Goal: Information Seeking & Learning: Check status

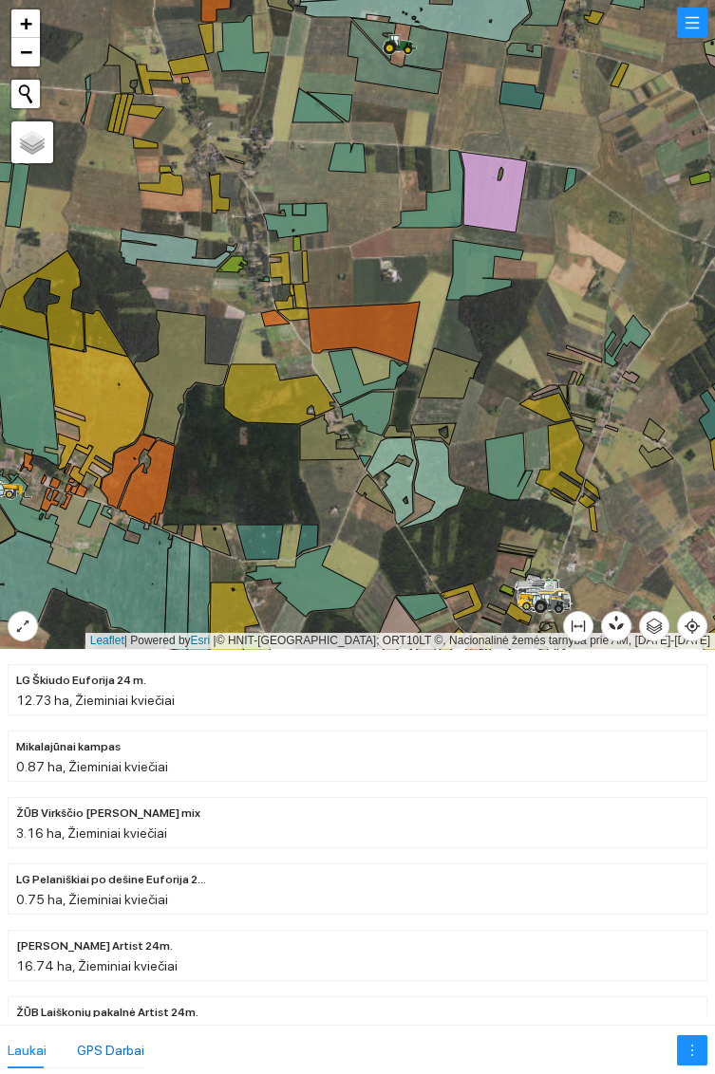
click at [128, 1053] on div "GPS Darbai" at bounding box center [110, 1050] width 67 height 21
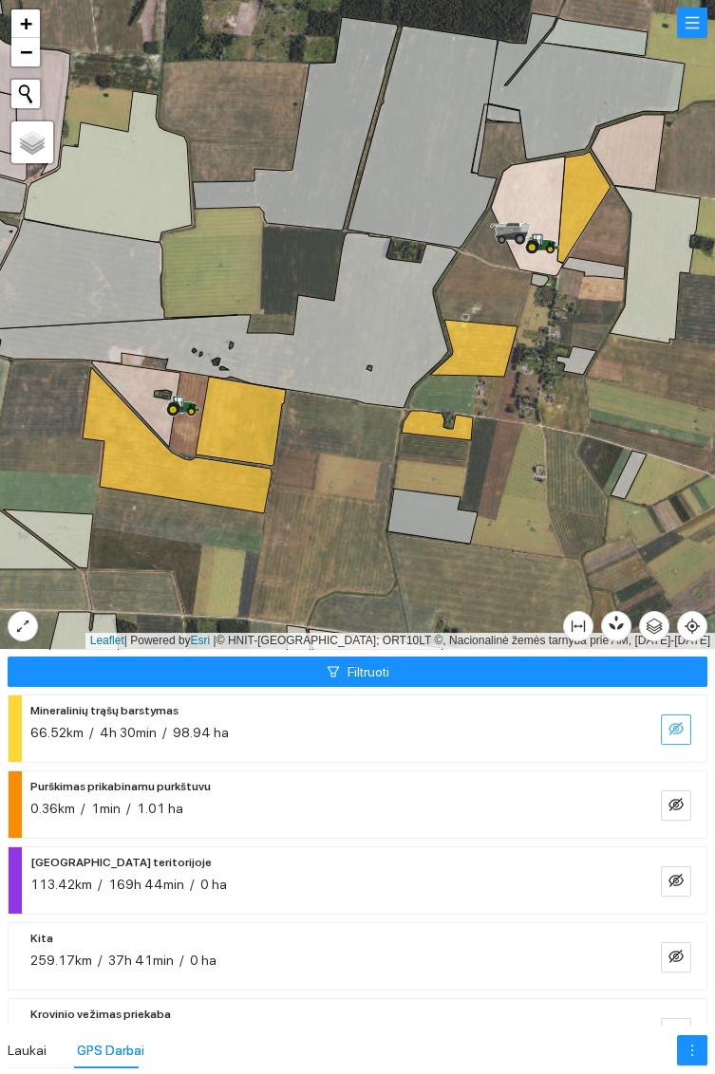
click at [677, 729] on icon "eye-invisible" at bounding box center [675, 728] width 15 height 15
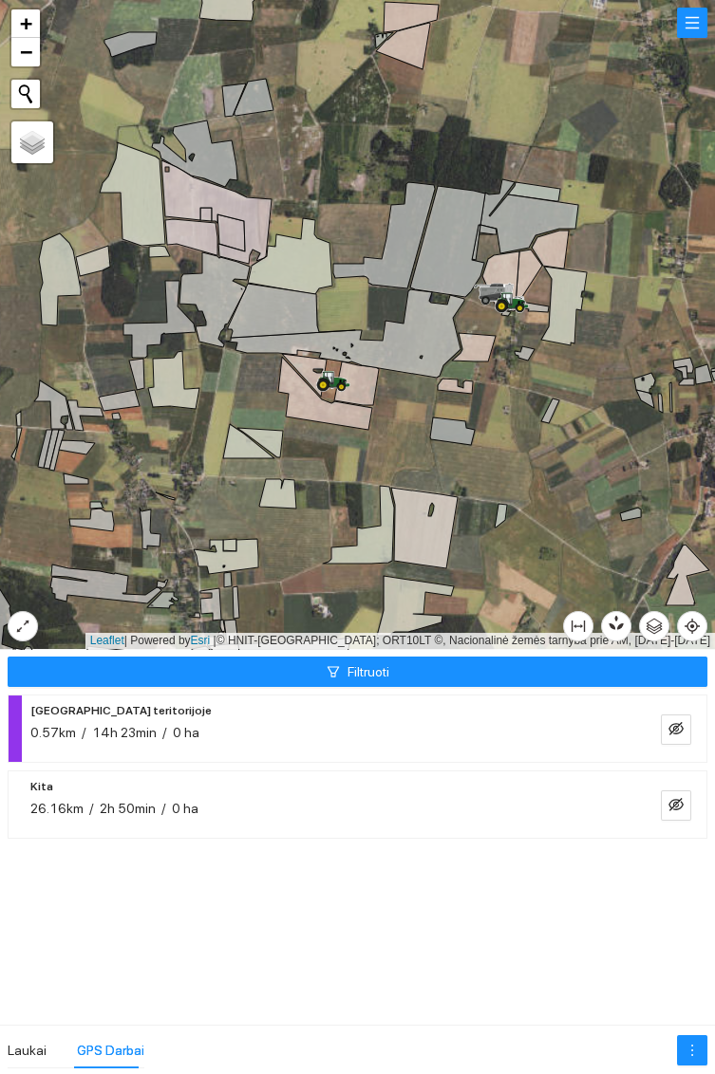
click at [518, 300] on icon at bounding box center [516, 300] width 9 height 1
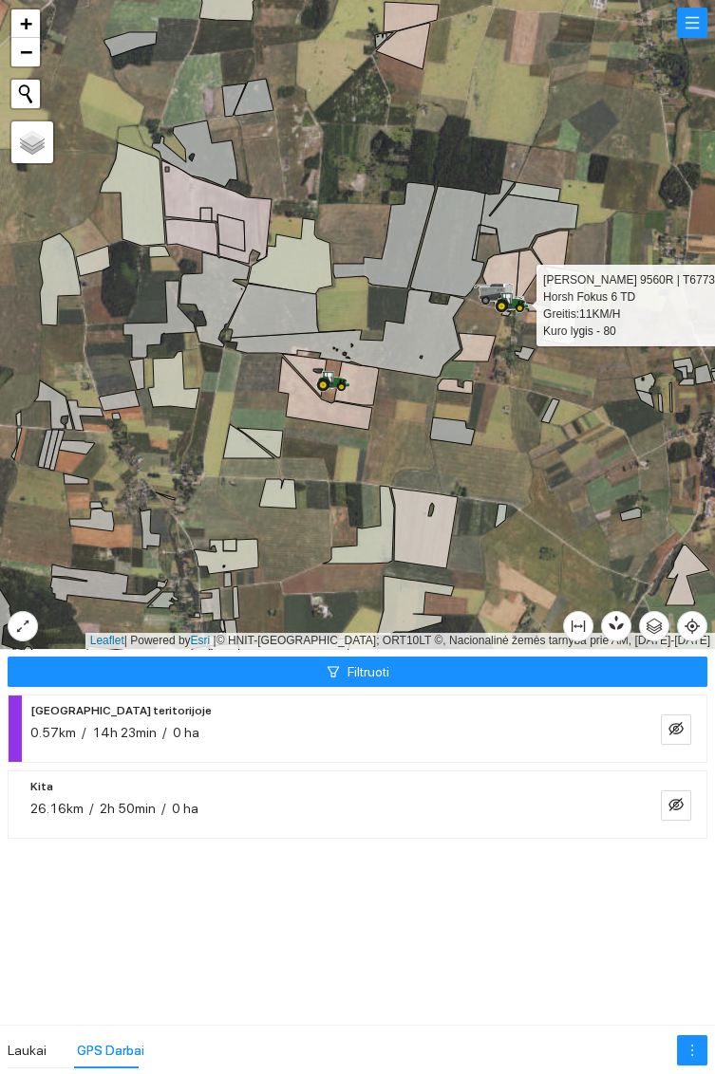
click at [557, 465] on div at bounding box center [357, 324] width 715 height 649
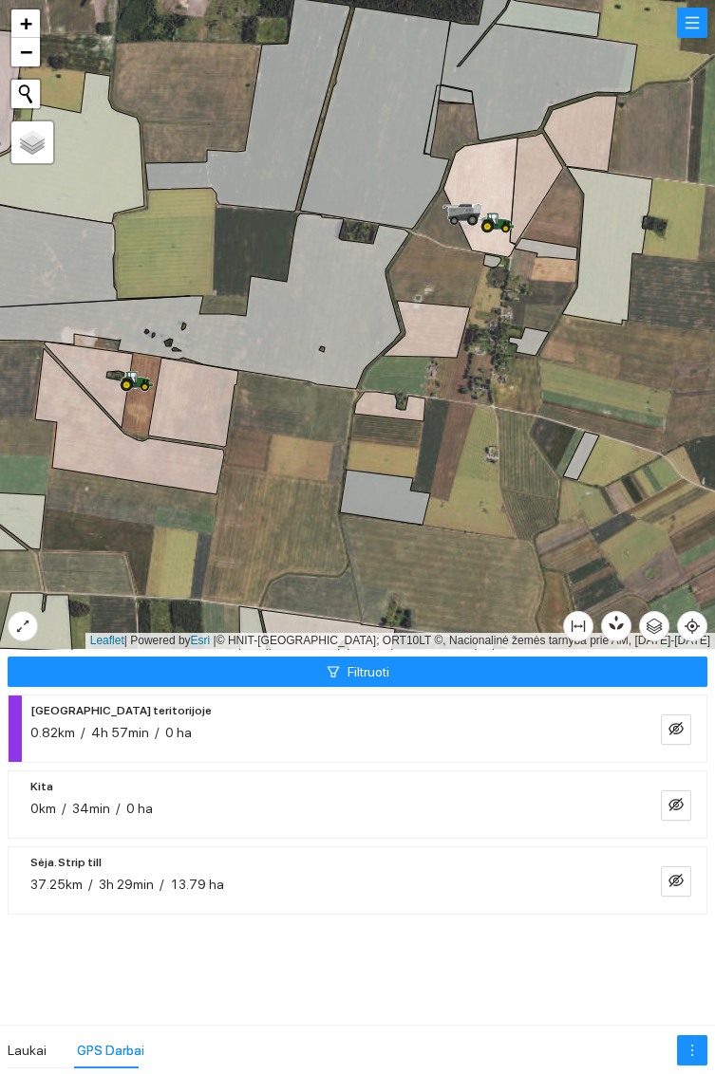
click at [542, 951] on div "Filtruoti Darbas teritorijoje 0.82km / 4h 57min / 0 ha Kita 0km / 34min / 0 ha …" at bounding box center [357, 837] width 715 height 376
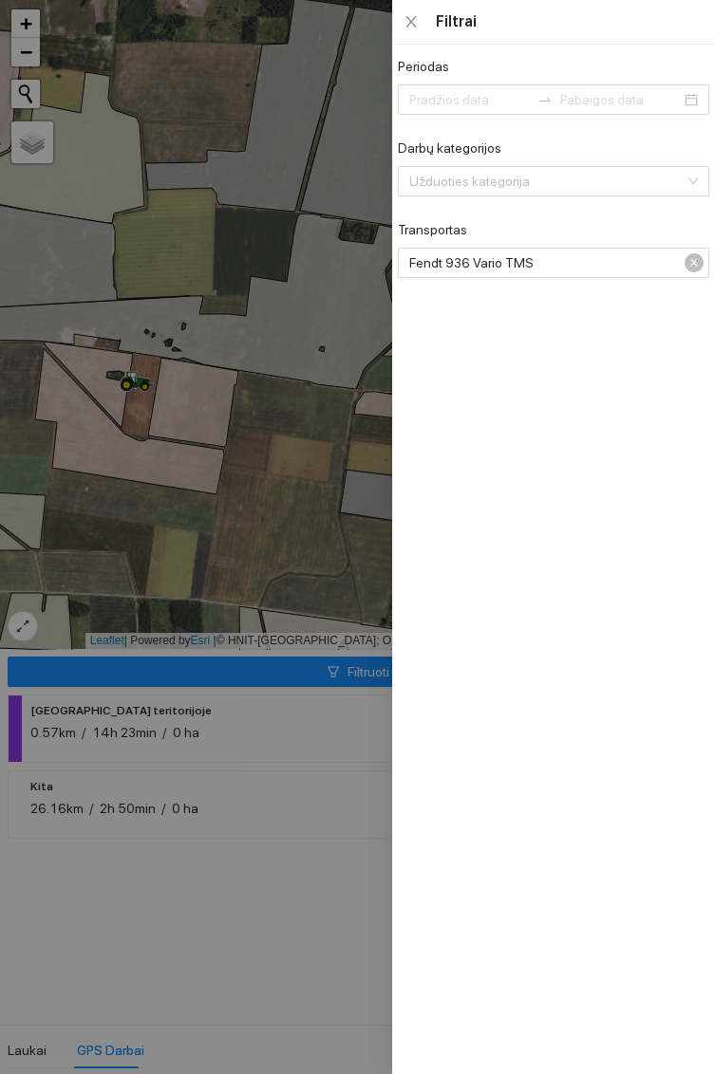
click at [304, 844] on div at bounding box center [357, 537] width 715 height 1074
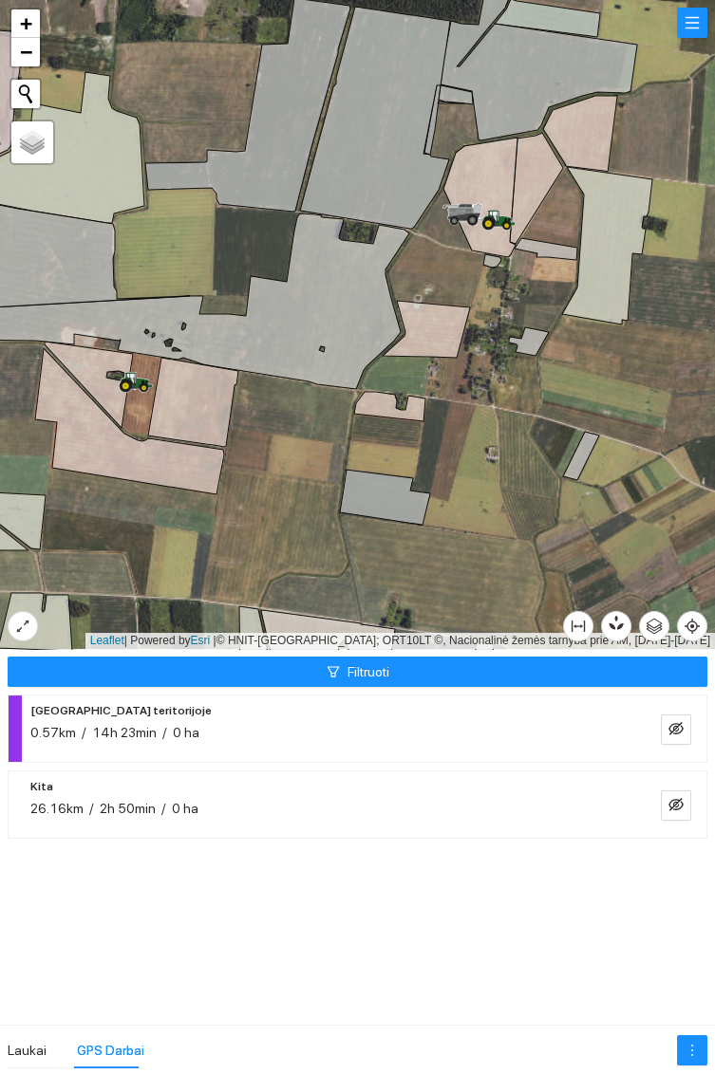
click at [134, 379] on icon at bounding box center [131, 378] width 9 height 11
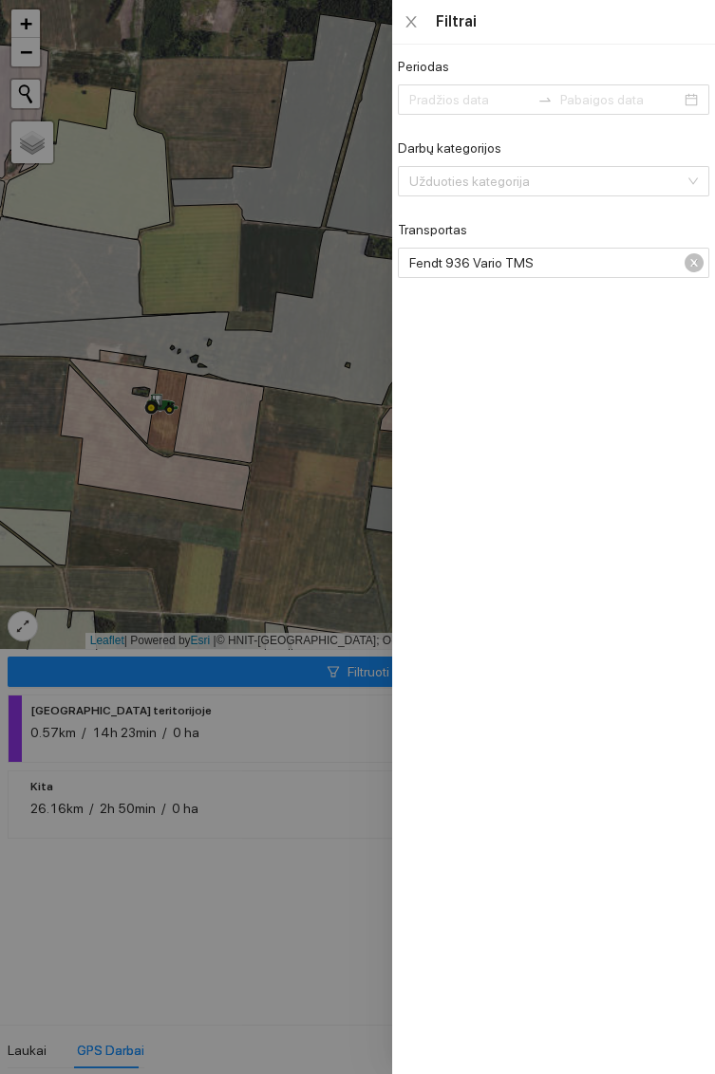
click at [251, 910] on div at bounding box center [357, 537] width 715 height 1074
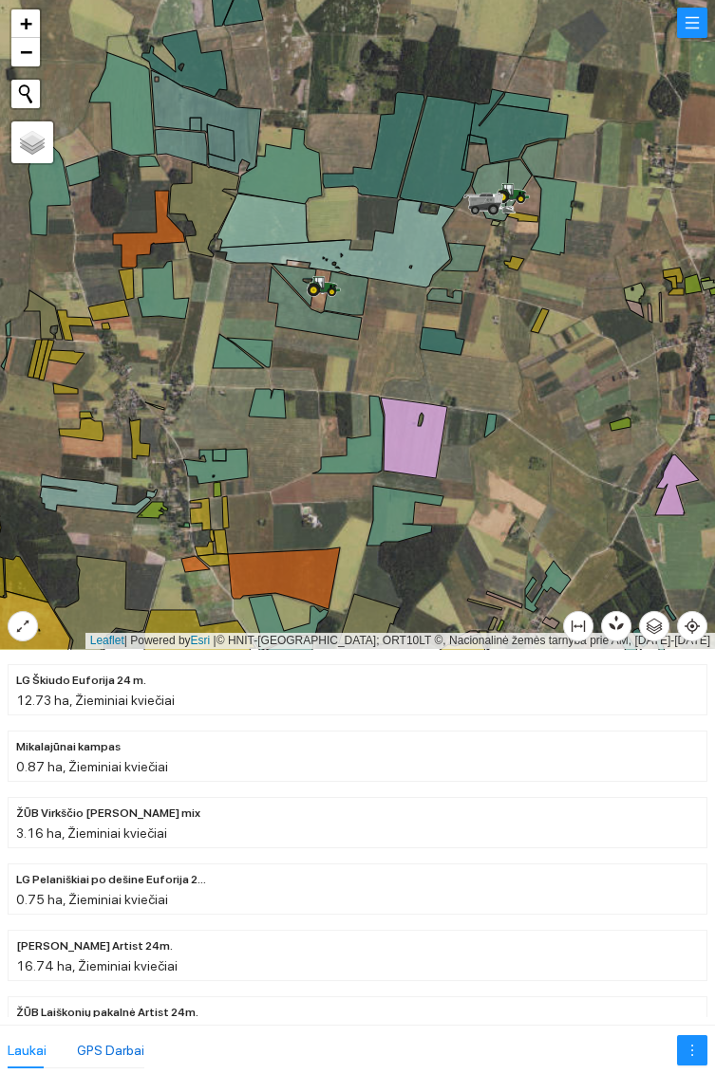
click at [125, 1046] on div "GPS Darbai" at bounding box center [110, 1050] width 67 height 21
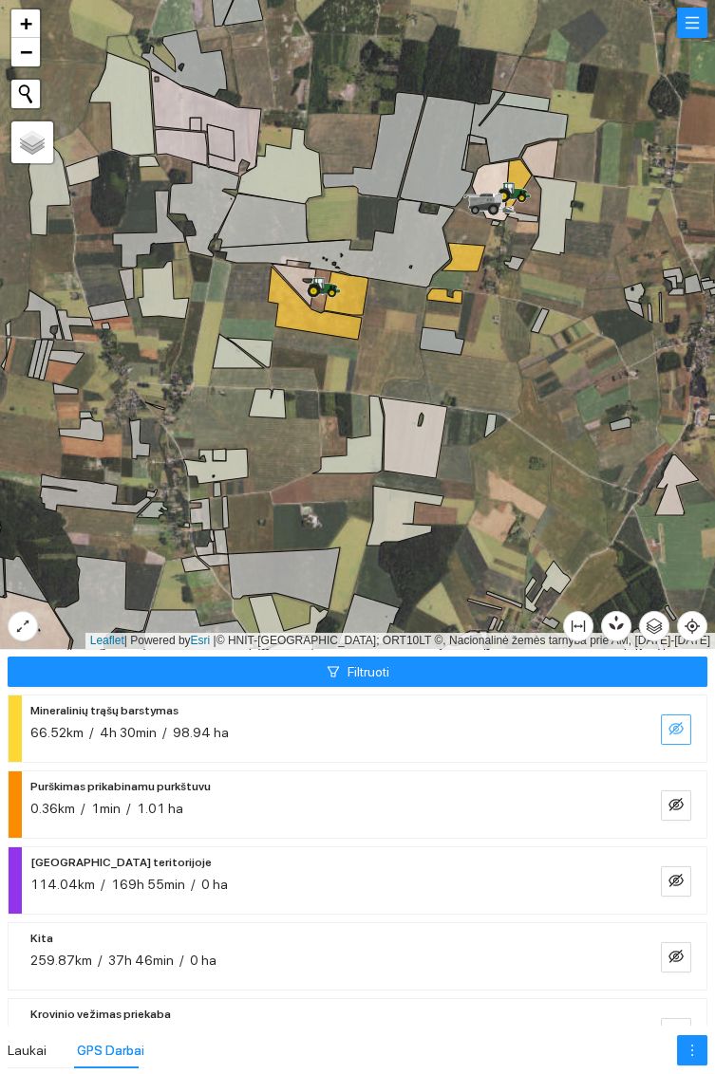
click at [676, 731] on icon "eye-invisible" at bounding box center [677, 730] width 4 height 4
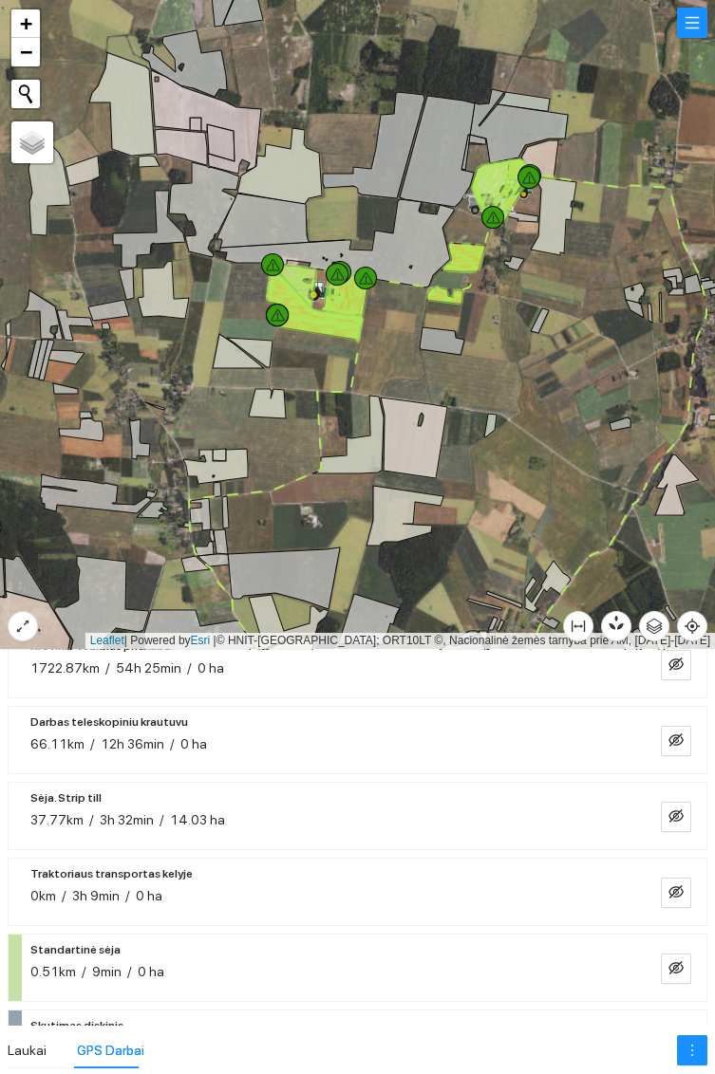
scroll to position [365, 0]
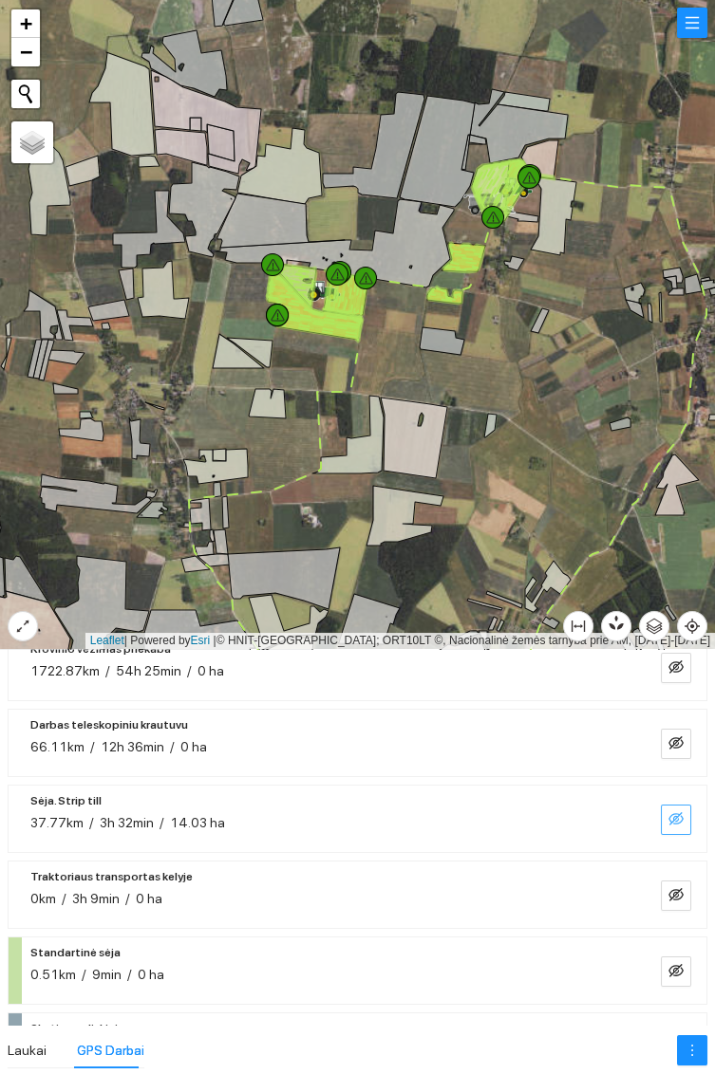
click at [676, 819] on icon "eye-invisible" at bounding box center [675, 818] width 15 height 15
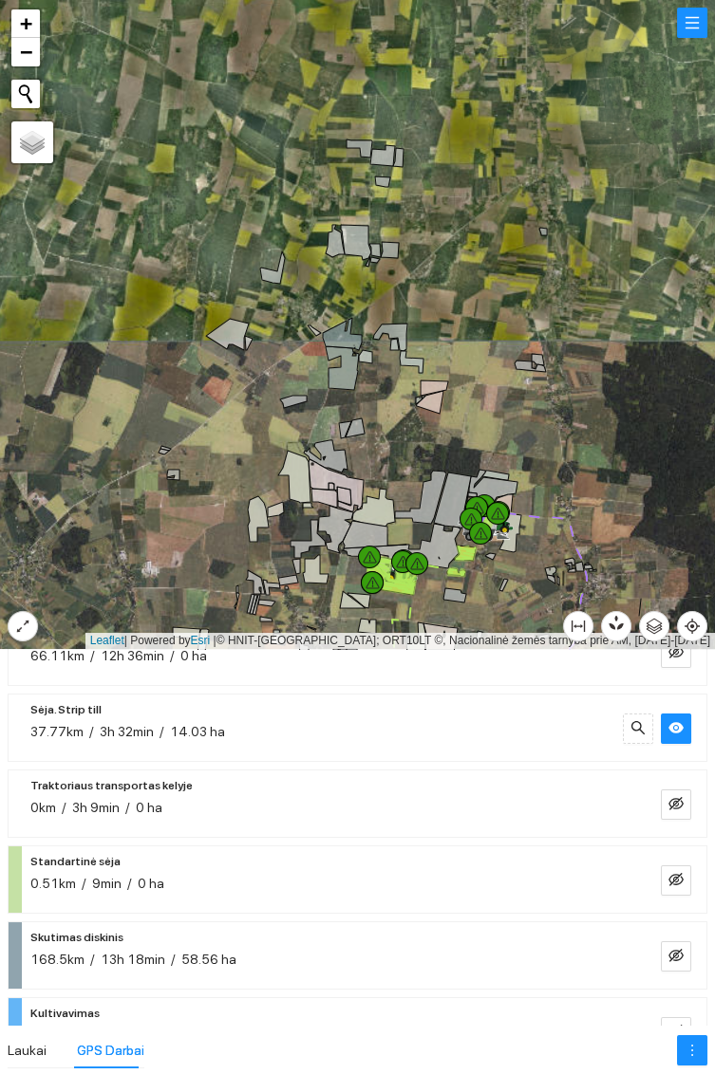
scroll to position [456, 0]
click at [677, 730] on icon "eye" at bounding box center [675, 728] width 15 height 15
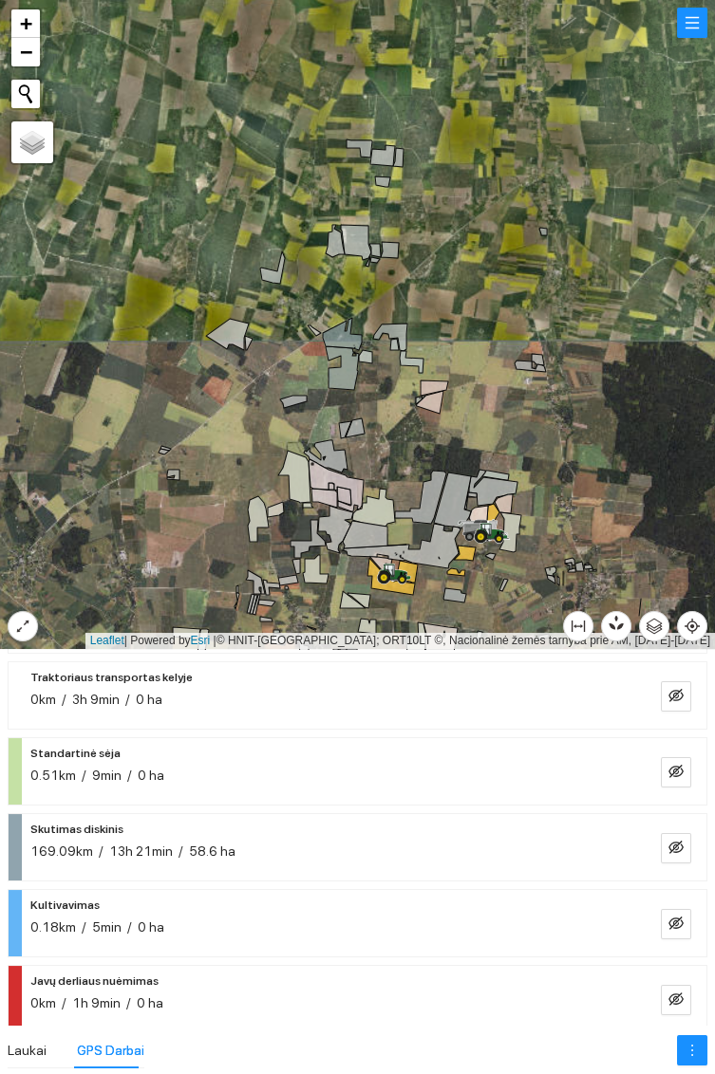
scroll to position [586, 0]
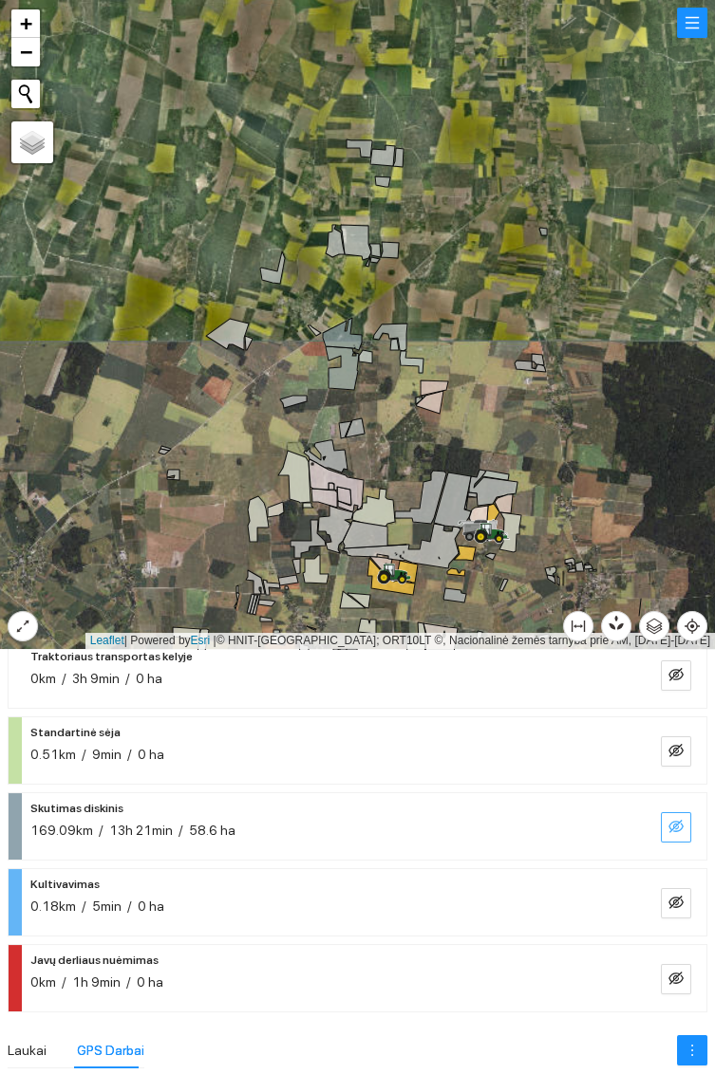
click at [672, 836] on button "button" at bounding box center [676, 827] width 30 height 30
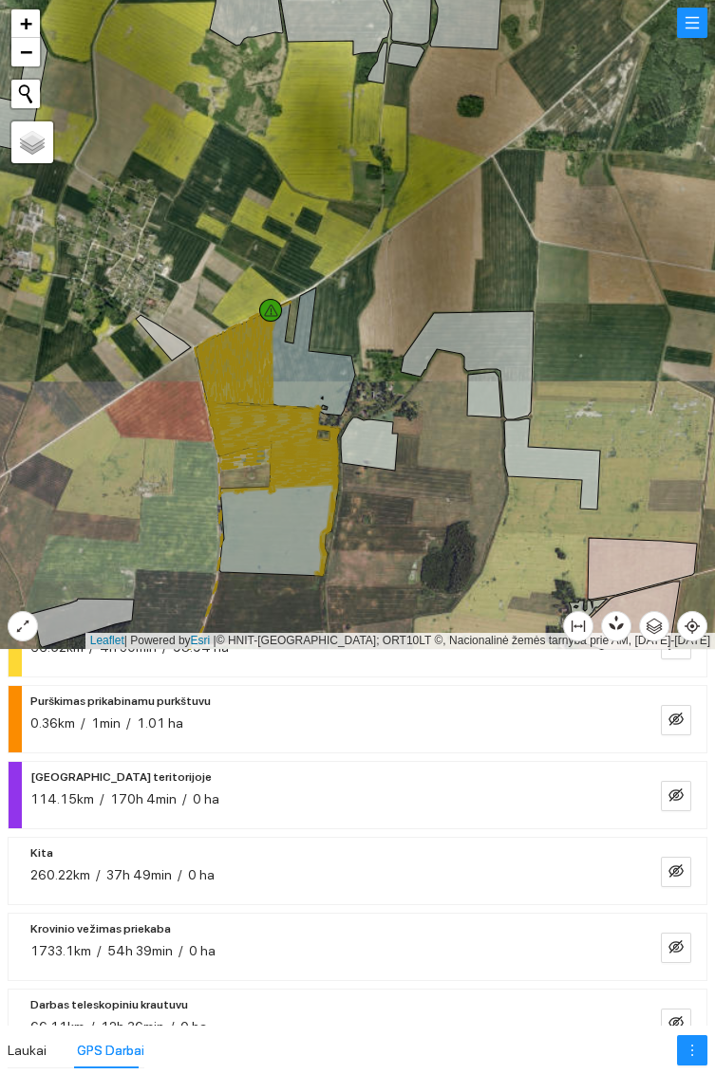
scroll to position [0, 0]
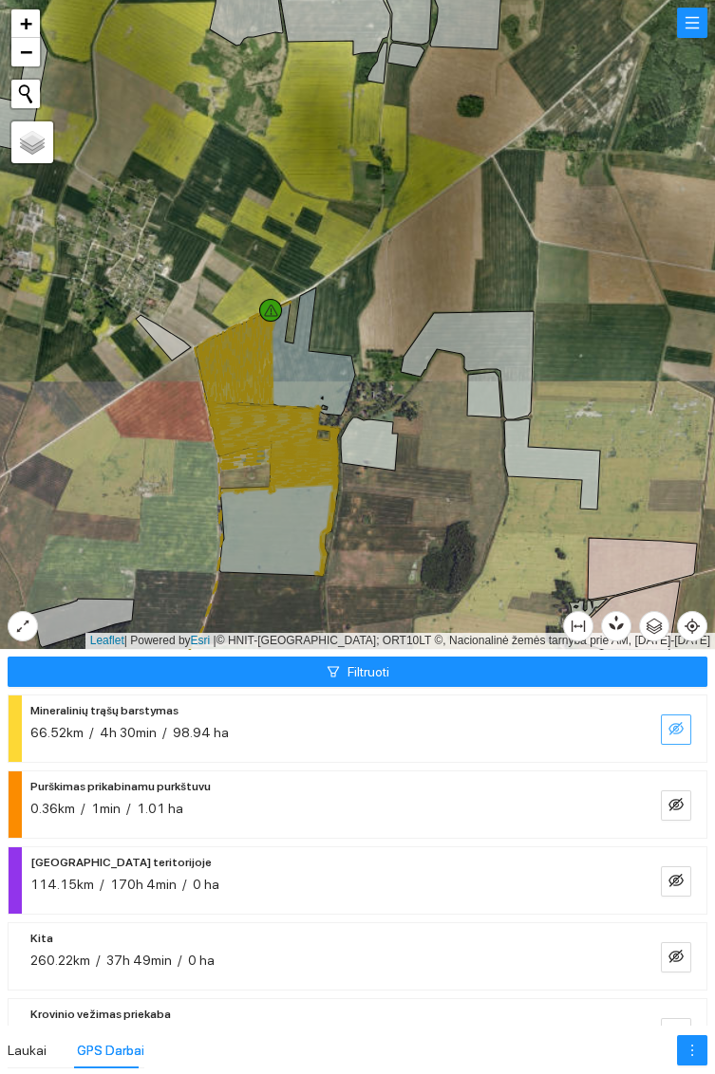
click at [680, 735] on icon "eye-invisible" at bounding box center [675, 728] width 15 height 15
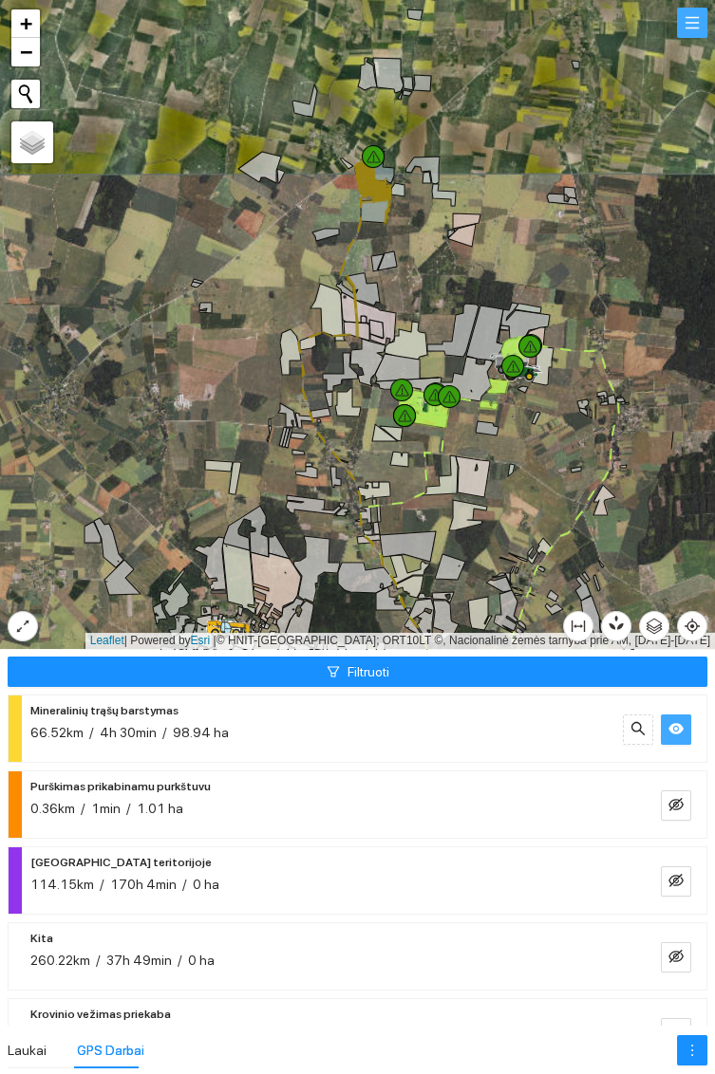
click at [682, 23] on button "button" at bounding box center [692, 23] width 30 height 30
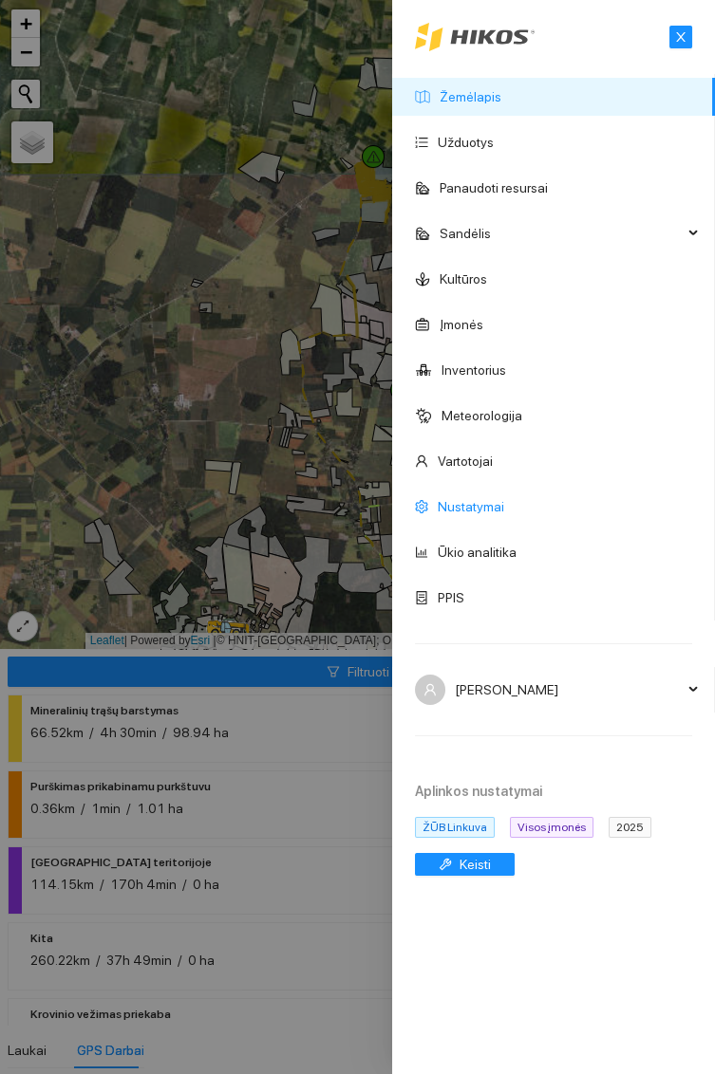
click at [504, 506] on link "Nustatymai" at bounding box center [471, 506] width 66 height 15
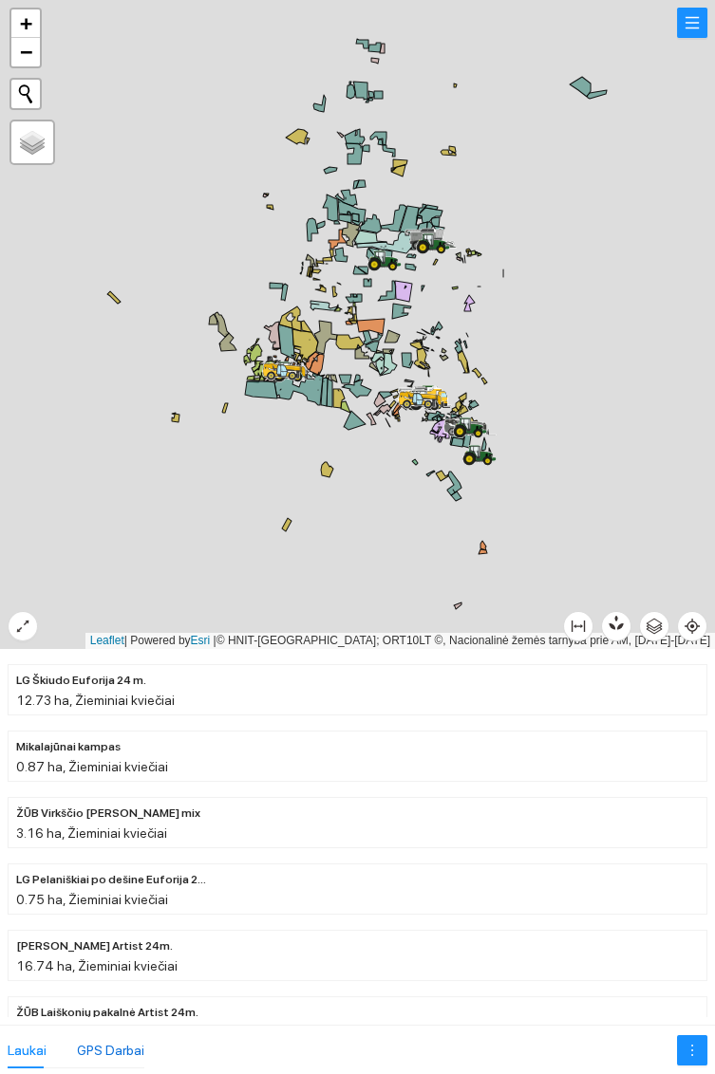
click at [119, 1040] on div "GPS Darbai" at bounding box center [110, 1050] width 67 height 21
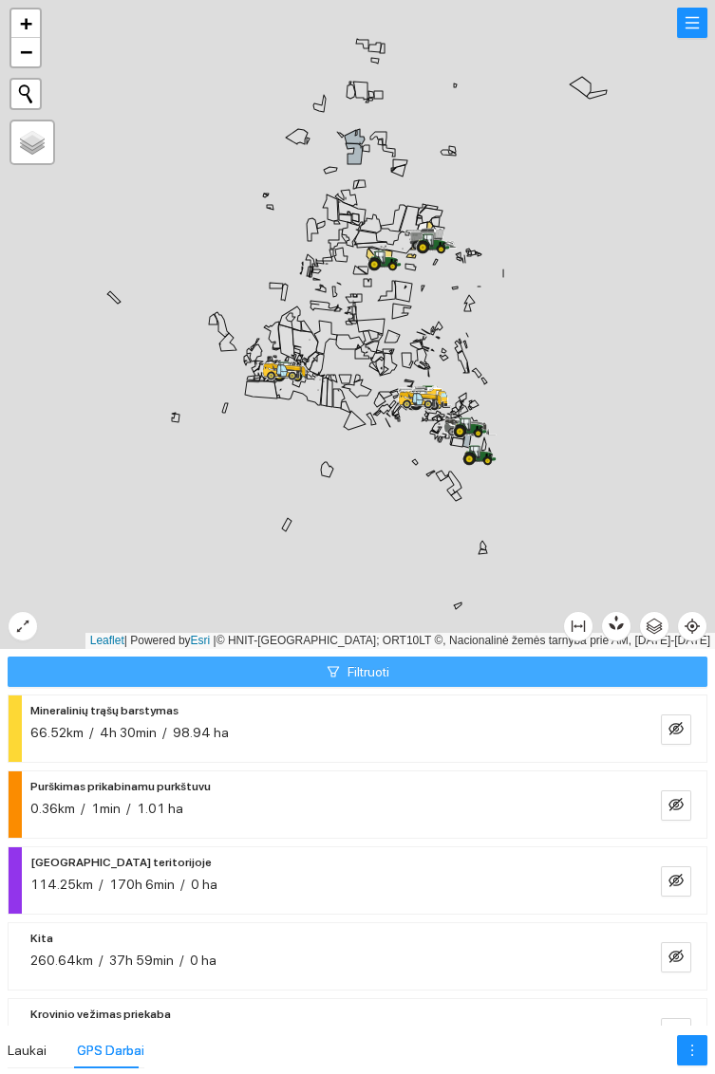
click at [518, 674] on button "Filtruoti" at bounding box center [357, 672] width 699 height 30
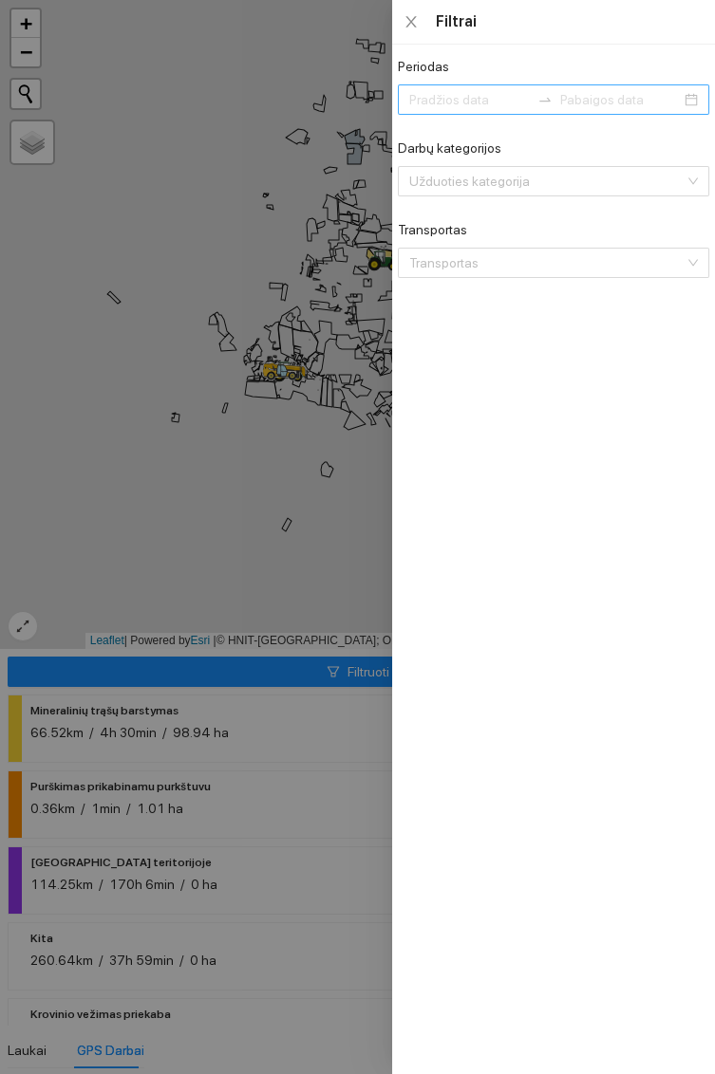
click at [680, 92] on input at bounding box center [620, 99] width 121 height 21
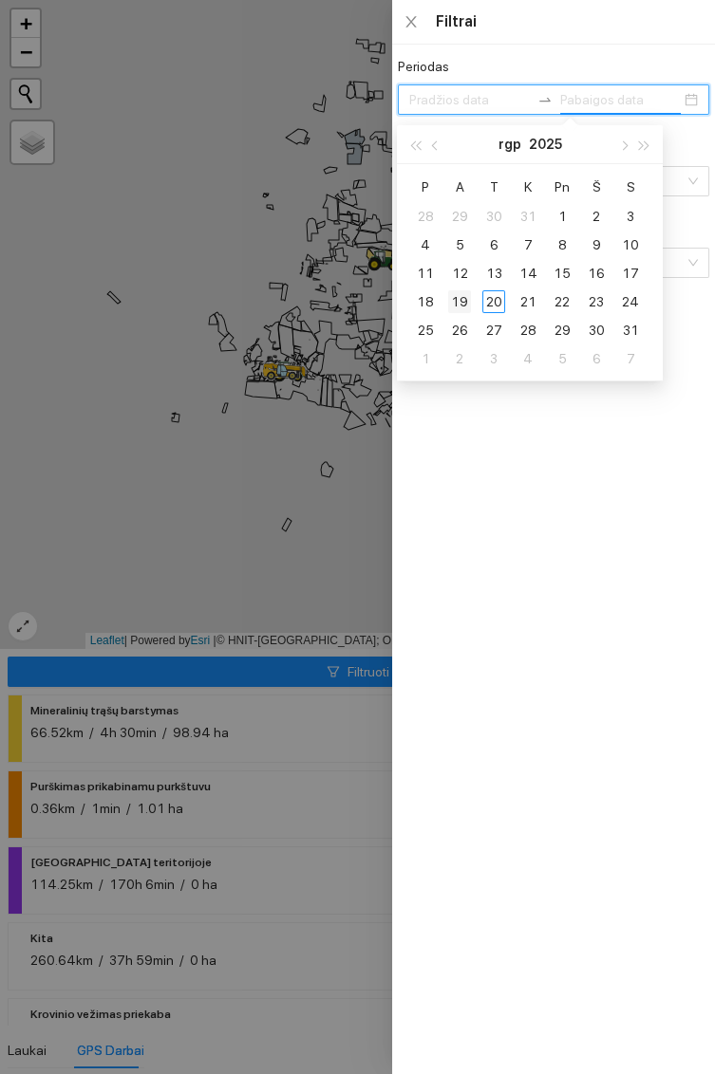
click at [471, 298] on td "19" at bounding box center [459, 302] width 34 height 28
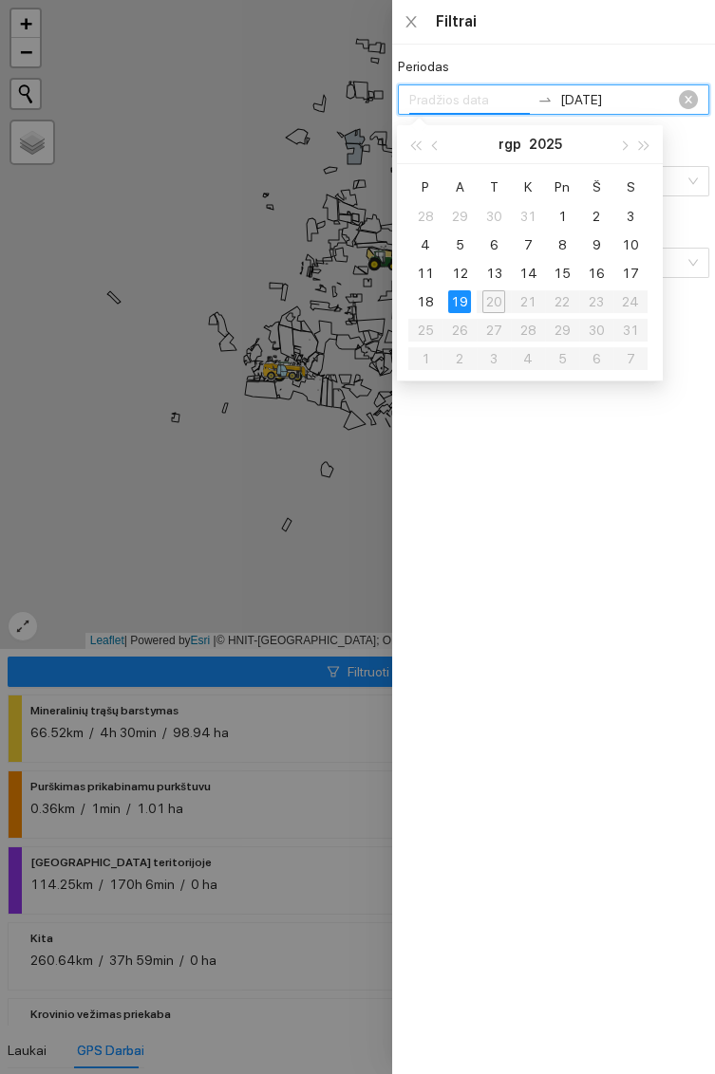
type input "2025-08-19"
click at [327, 573] on div at bounding box center [357, 537] width 715 height 1074
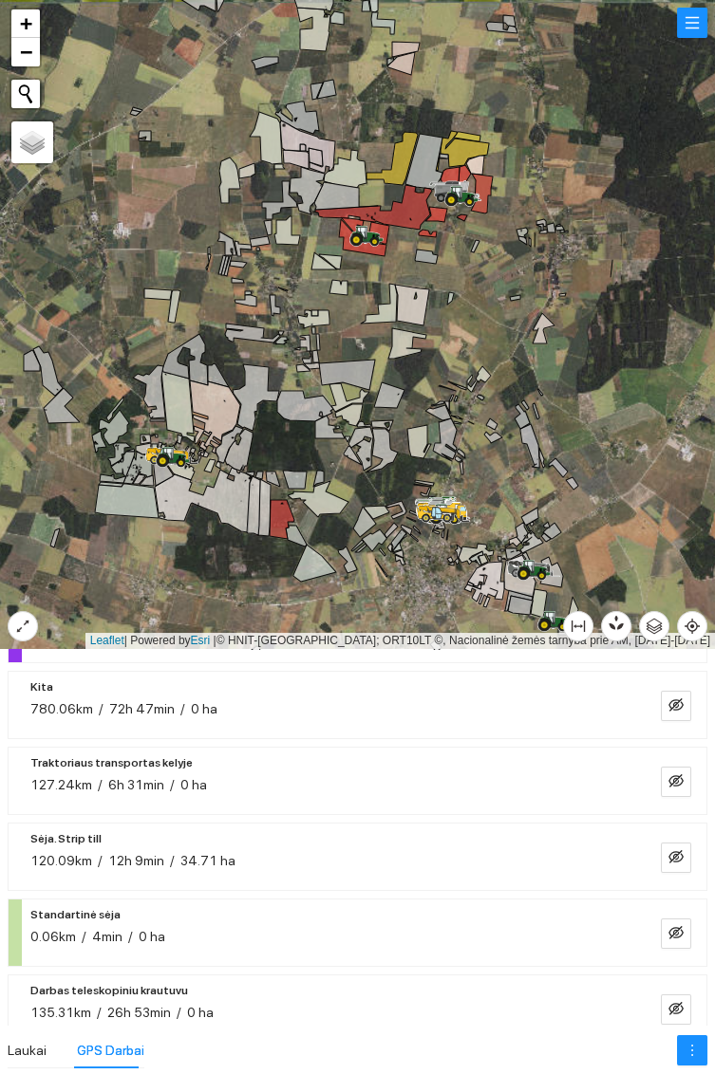
scroll to position [101, 0]
click at [674, 861] on icon "eye-invisible" at bounding box center [675, 855] width 15 height 15
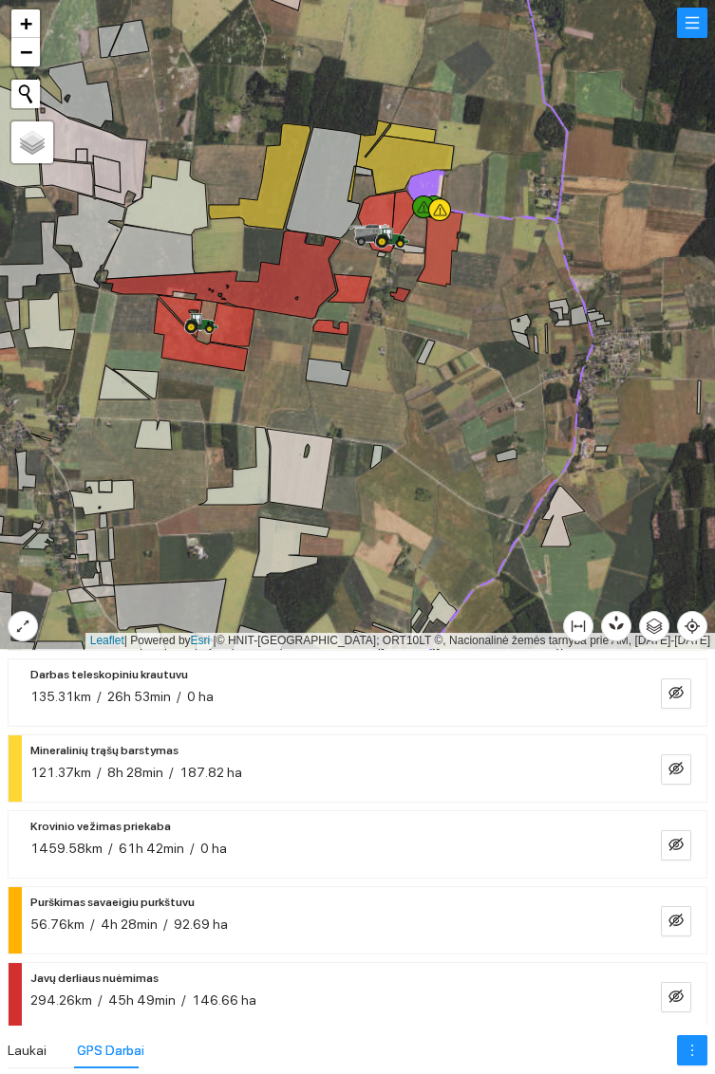
scroll to position [435, 0]
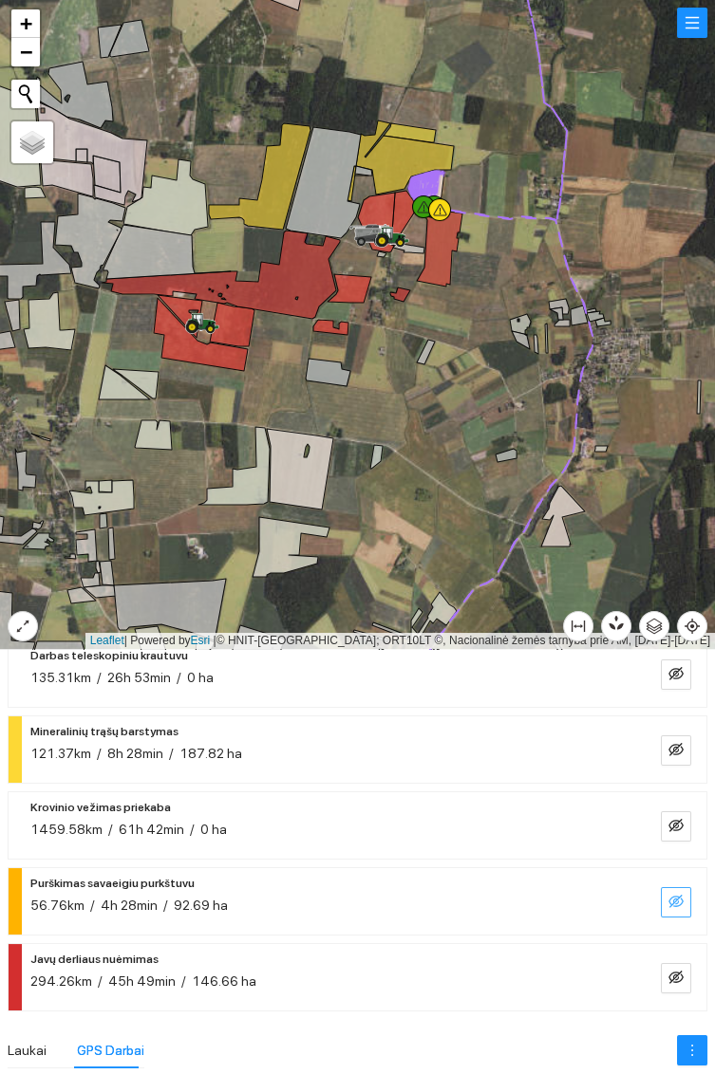
click at [675, 898] on icon "eye-invisible" at bounding box center [675, 901] width 15 height 13
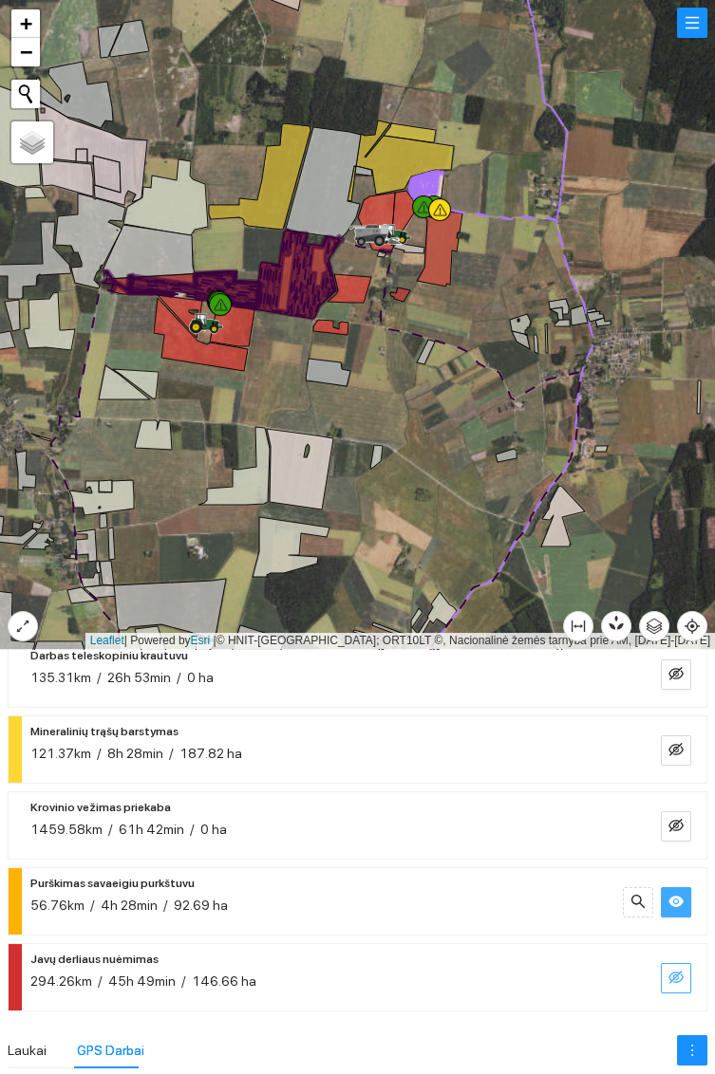
click at [678, 982] on icon "eye-invisible" at bounding box center [675, 977] width 15 height 15
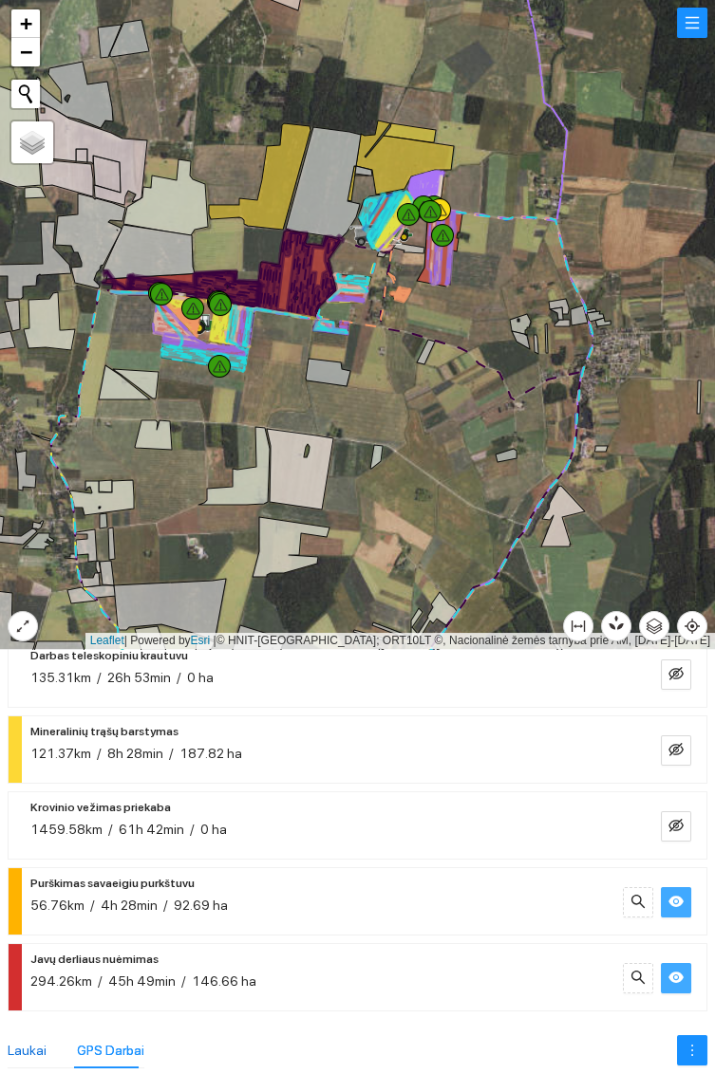
click at [25, 1046] on div "Laukai" at bounding box center [27, 1050] width 39 height 21
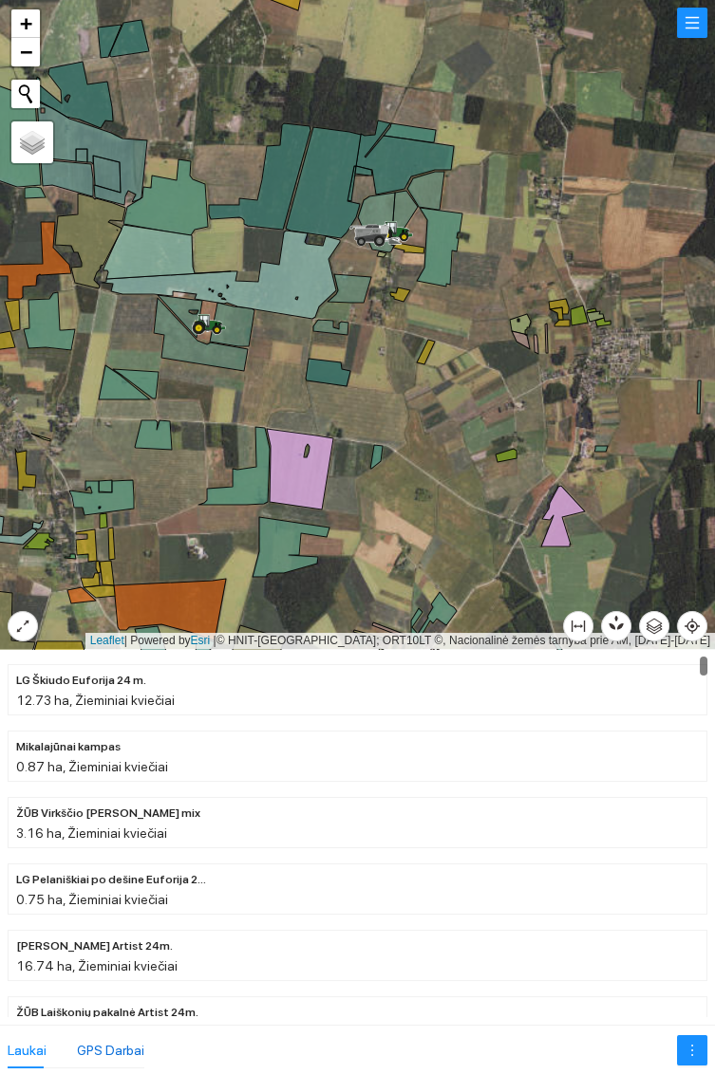
click at [101, 1059] on div "GPS Darbai" at bounding box center [110, 1050] width 67 height 21
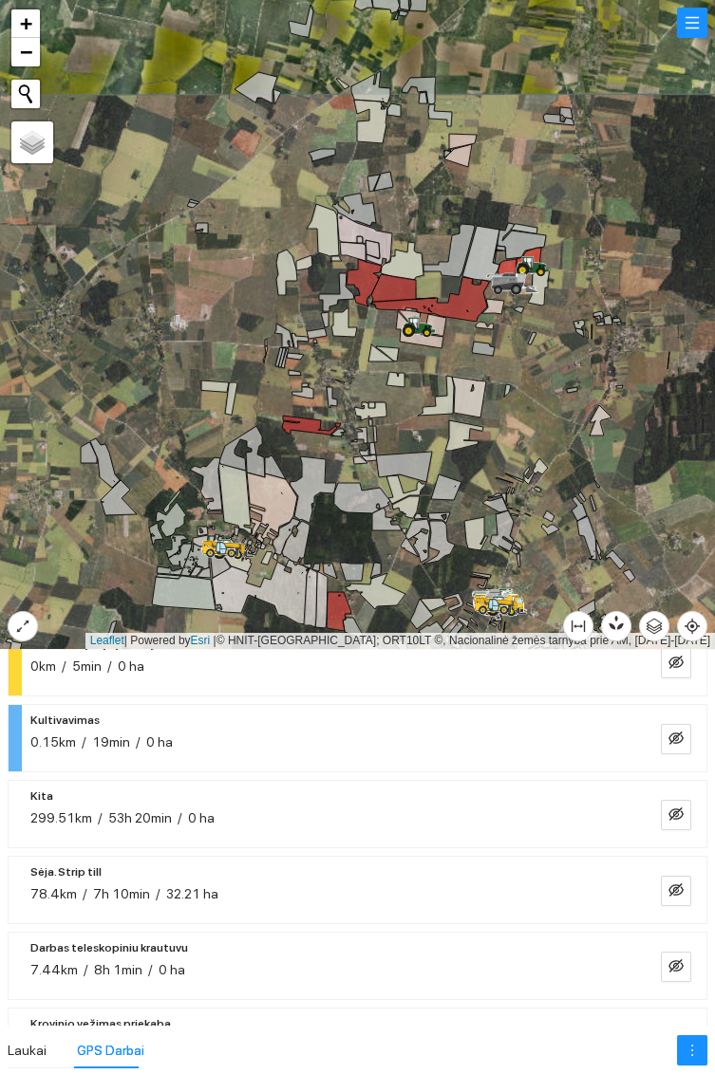
scroll to position [220, 0]
click at [678, 890] on icon "eye-invisible" at bounding box center [675, 888] width 15 height 15
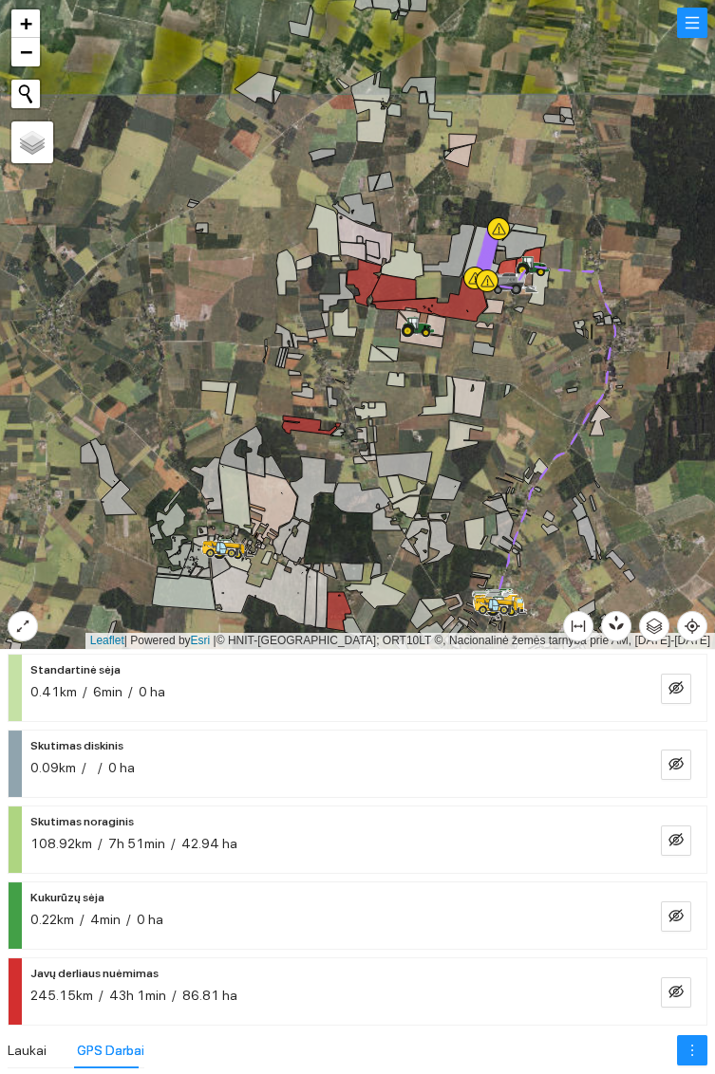
scroll to position [662, 0]
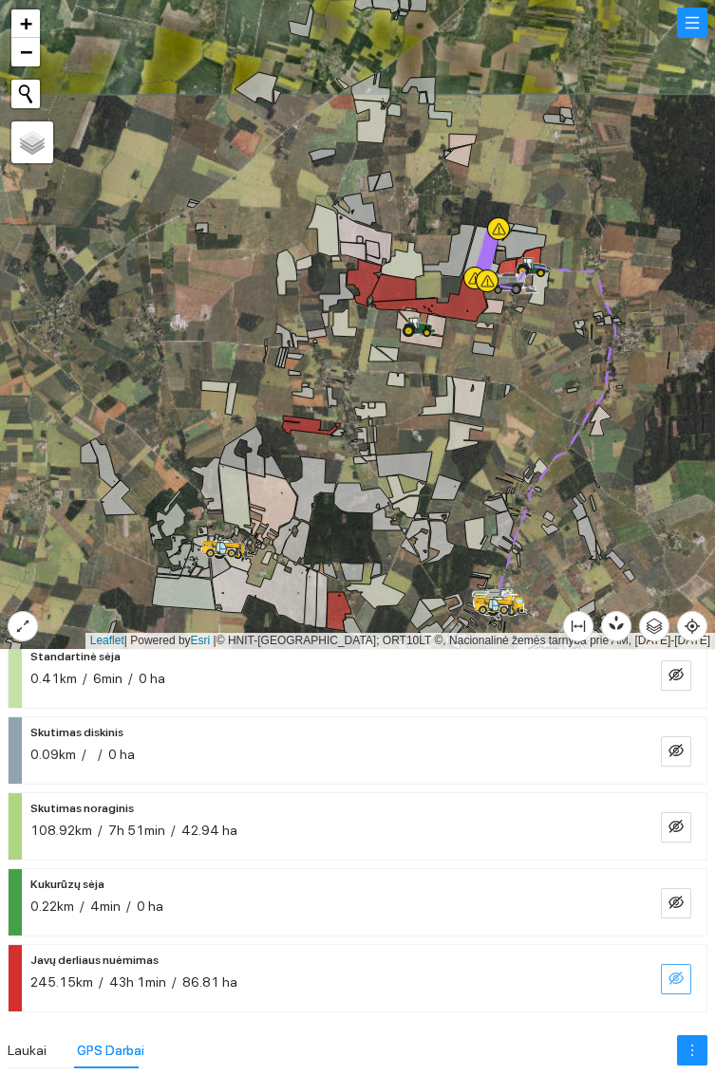
click at [677, 984] on span "eye-invisible" at bounding box center [675, 980] width 15 height 18
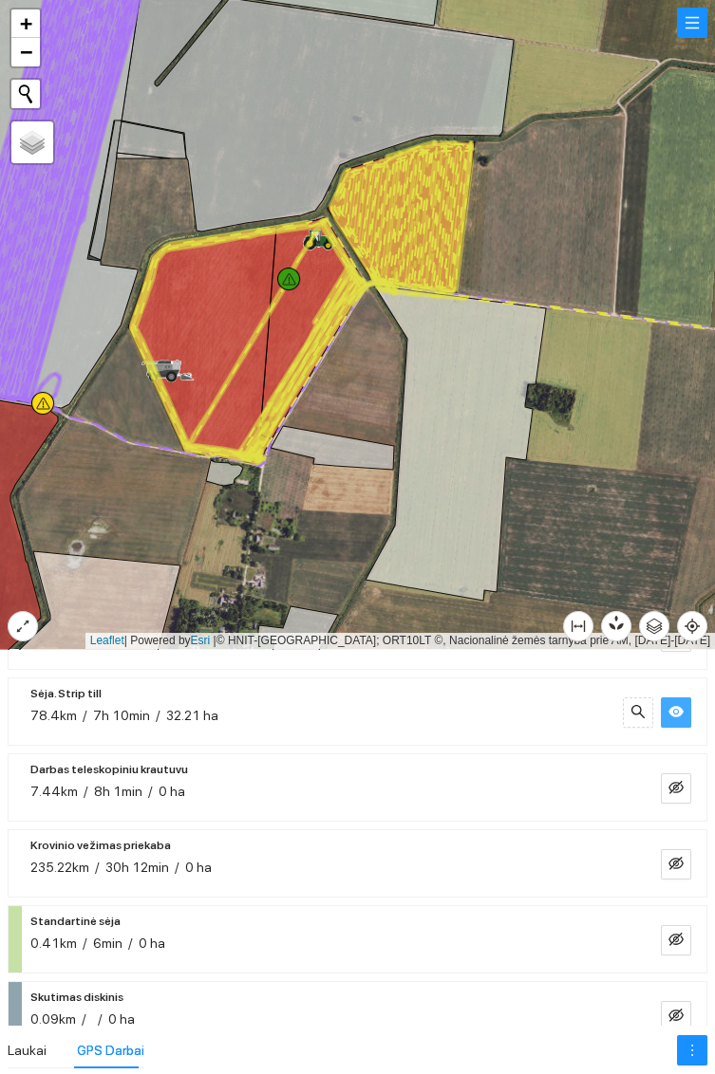
scroll to position [0, 0]
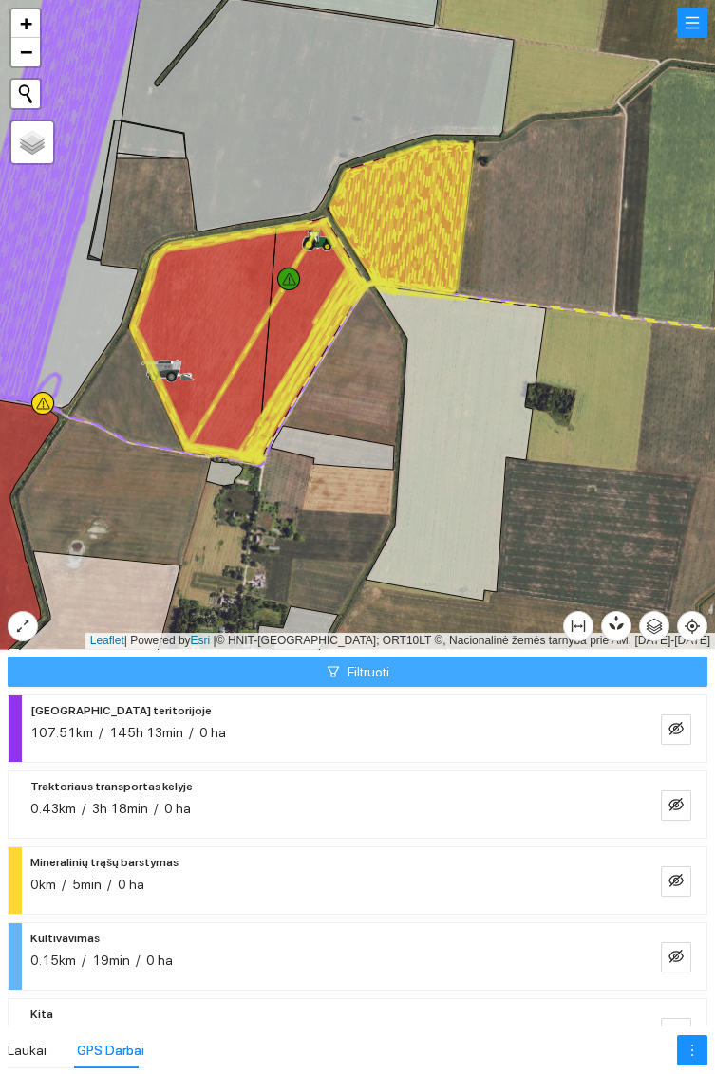
click at [528, 673] on button "Filtruoti" at bounding box center [357, 672] width 699 height 30
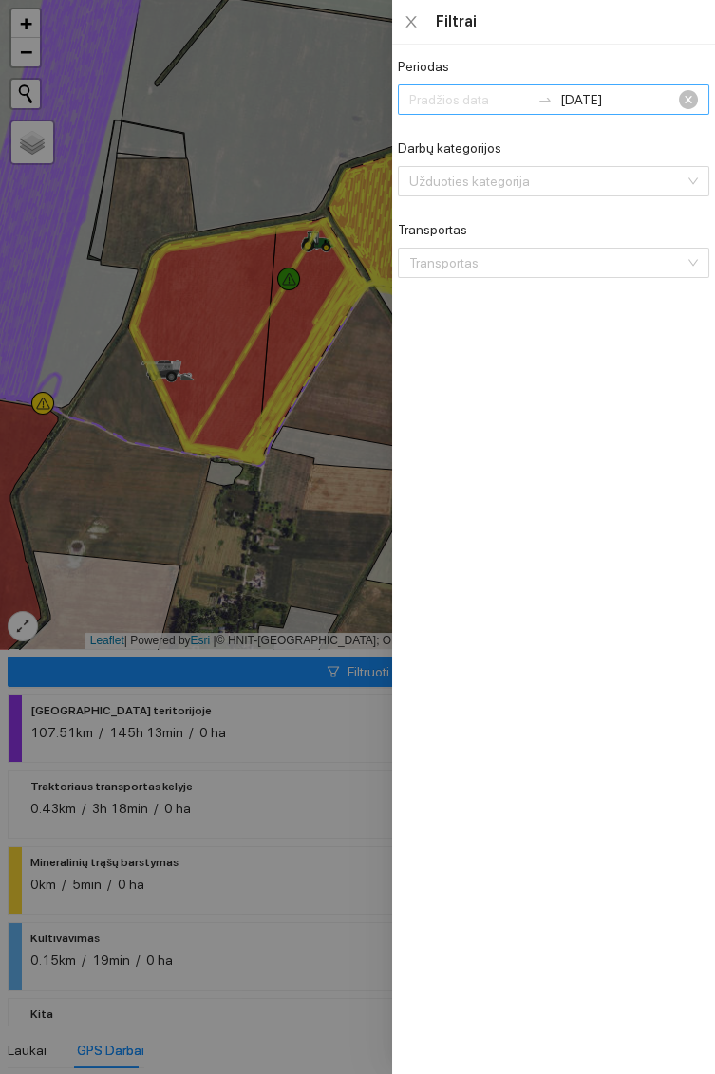
click at [634, 106] on input "2025-08-17" at bounding box center [620, 99] width 121 height 21
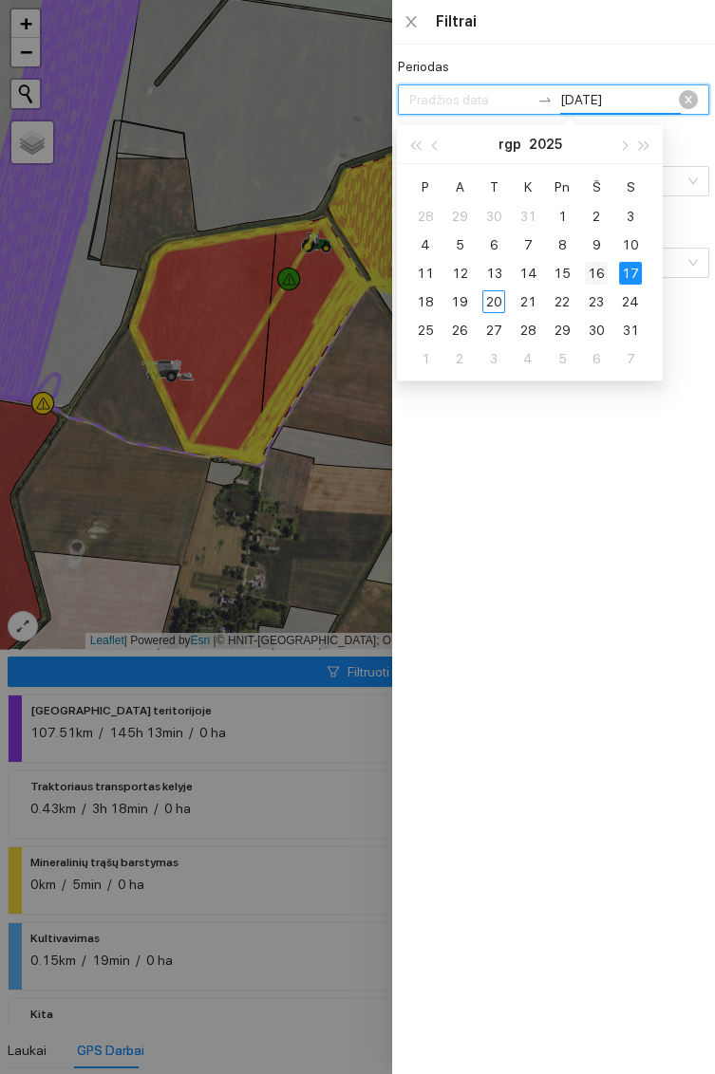
click at [600, 273] on div "16" at bounding box center [596, 273] width 23 height 23
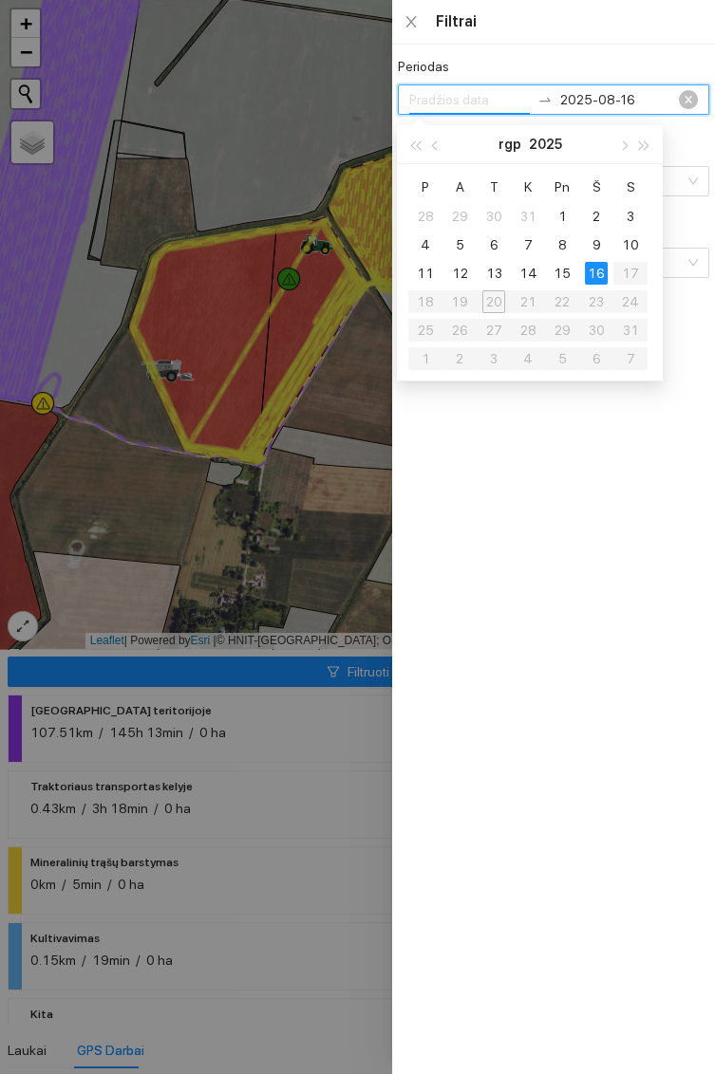
click at [258, 684] on div at bounding box center [357, 537] width 715 height 1074
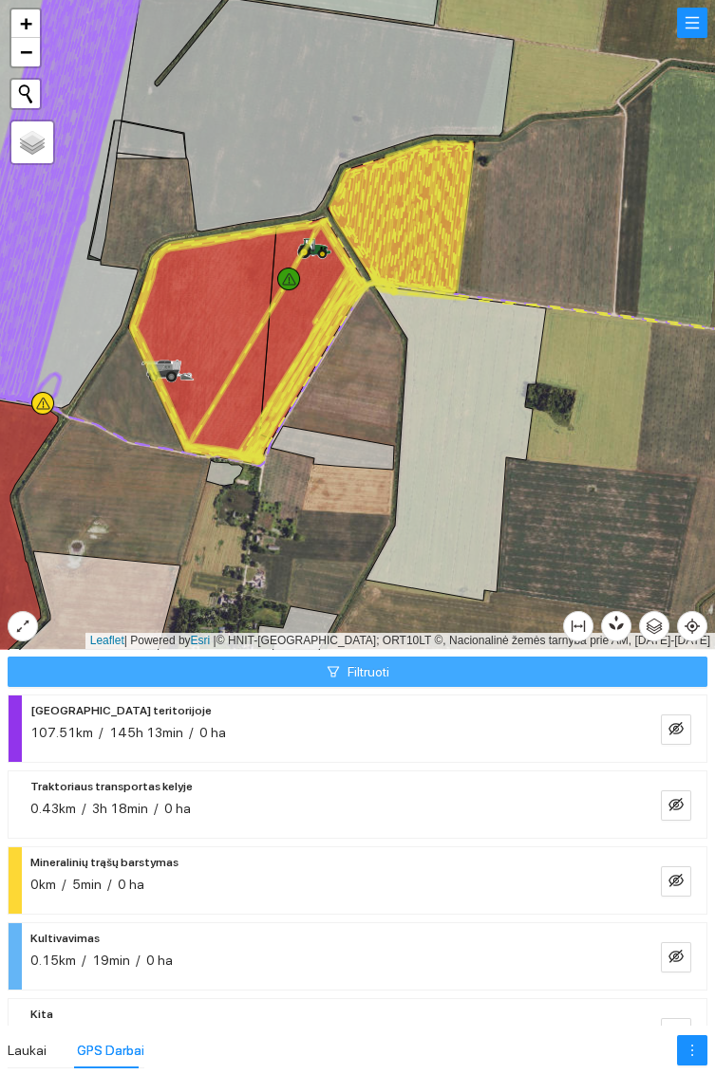
click at [504, 678] on button "Filtruoti" at bounding box center [357, 672] width 699 height 30
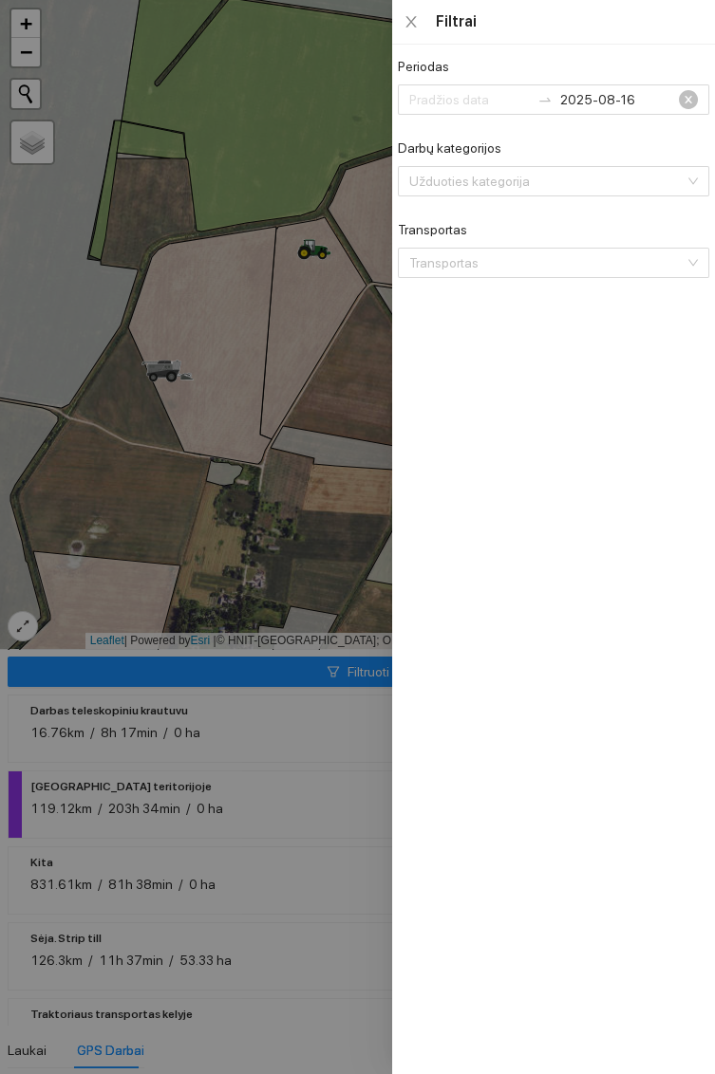
click at [338, 676] on div at bounding box center [357, 537] width 715 height 1074
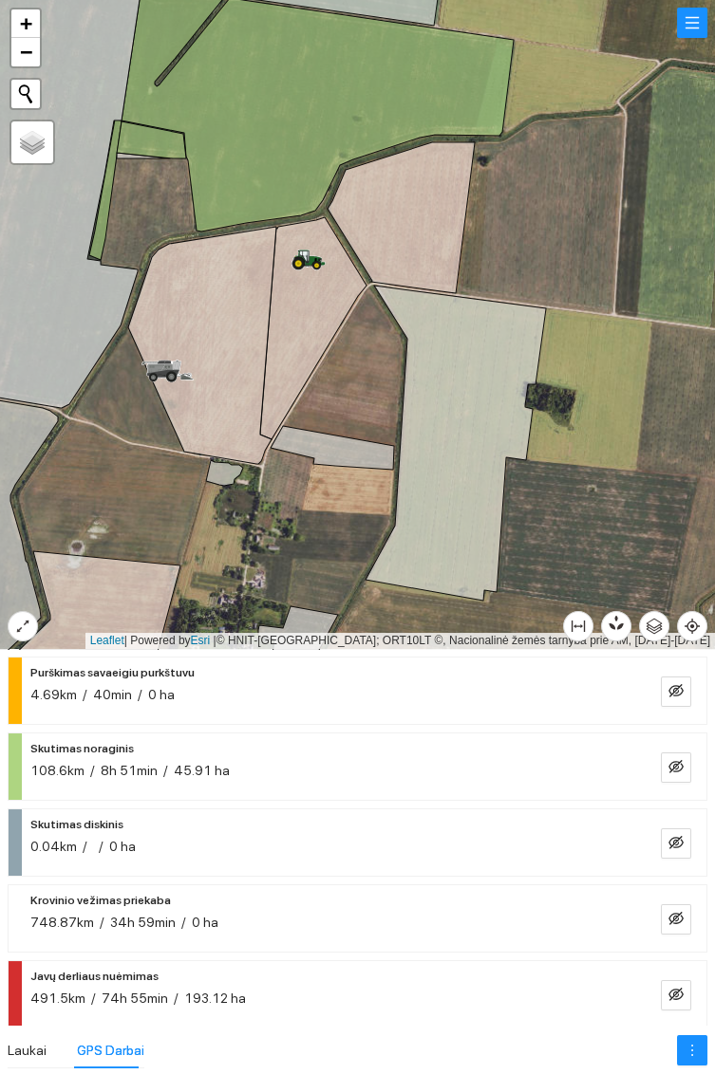
scroll to position [435, 0]
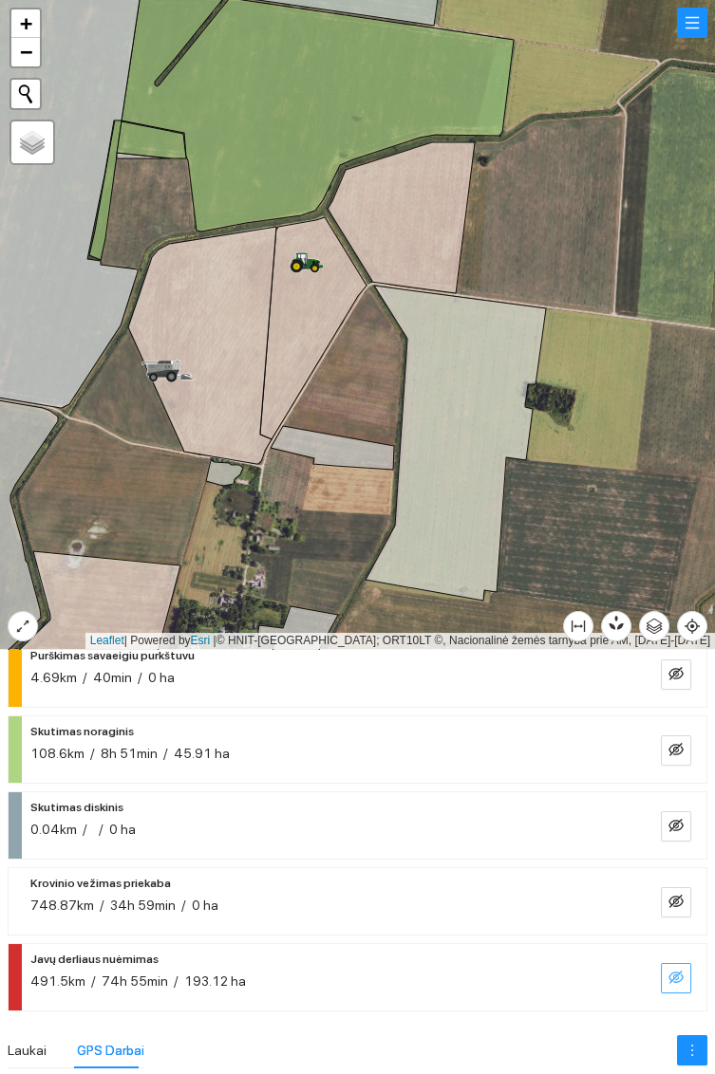
click at [676, 980] on icon "eye-invisible" at bounding box center [675, 977] width 15 height 13
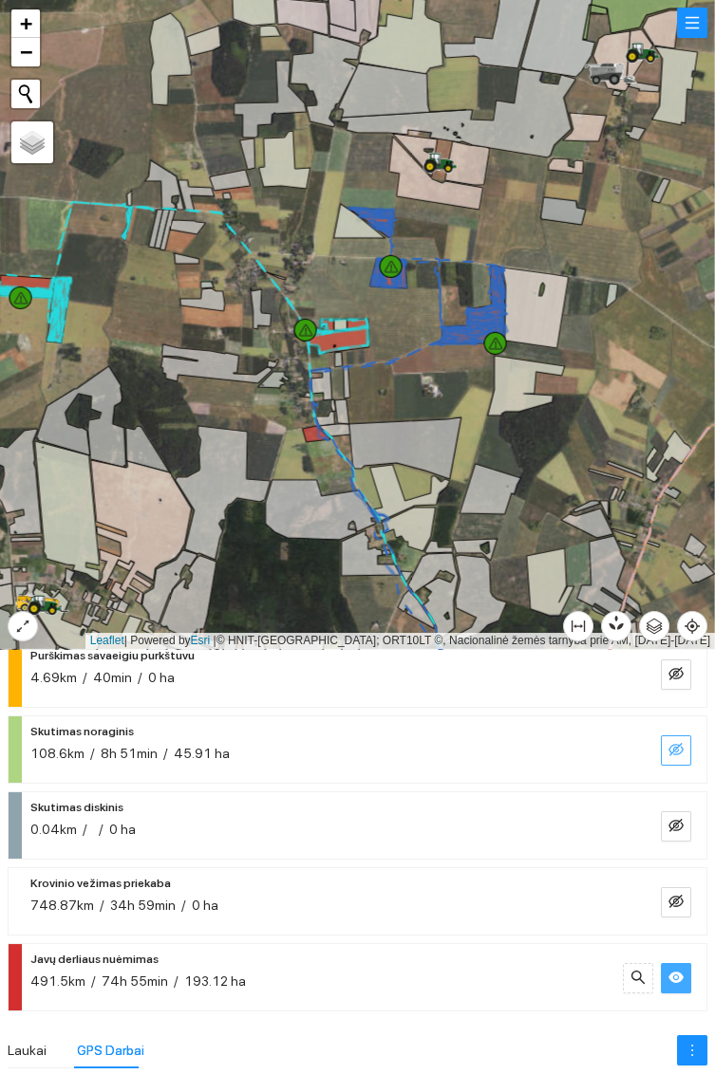
click at [671, 752] on icon "eye-invisible" at bounding box center [675, 749] width 15 height 13
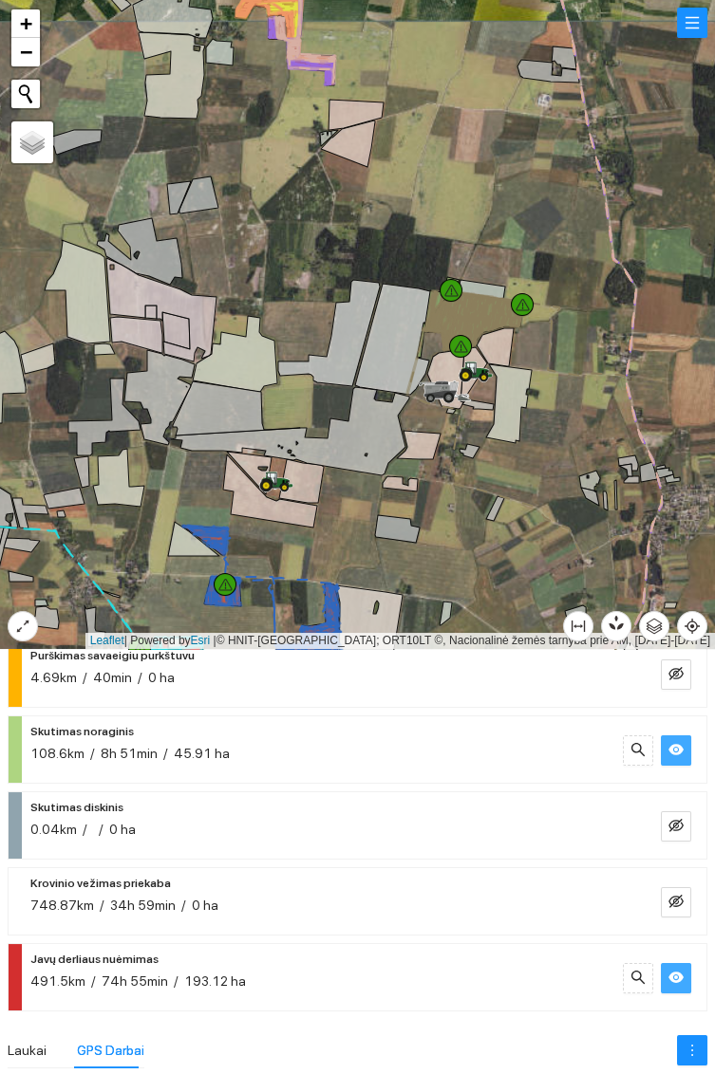
click at [465, 375] on icon at bounding box center [465, 376] width 2 height 2
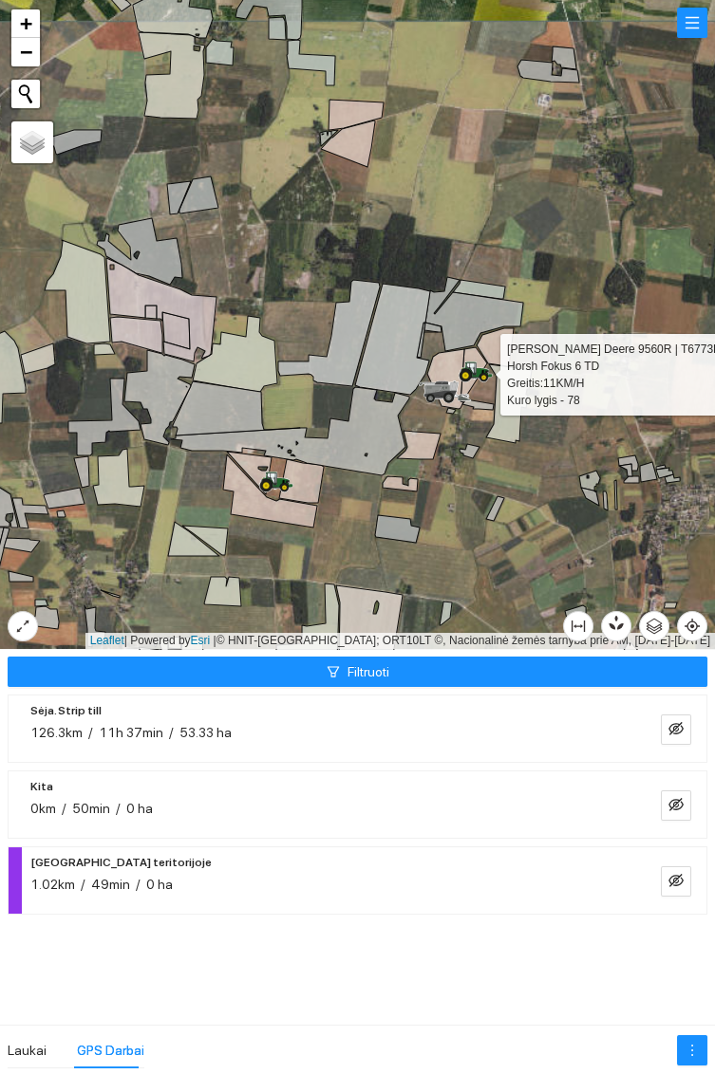
click at [470, 567] on div at bounding box center [357, 324] width 715 height 649
